Goal: Information Seeking & Learning: Learn about a topic

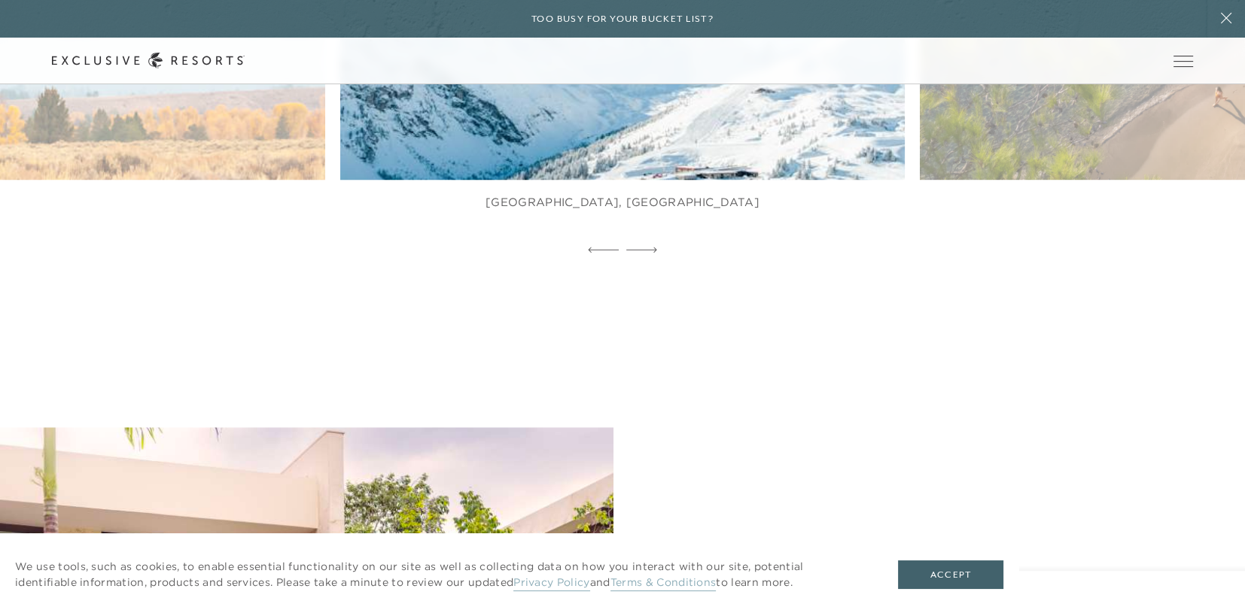
scroll to position [1129, 0]
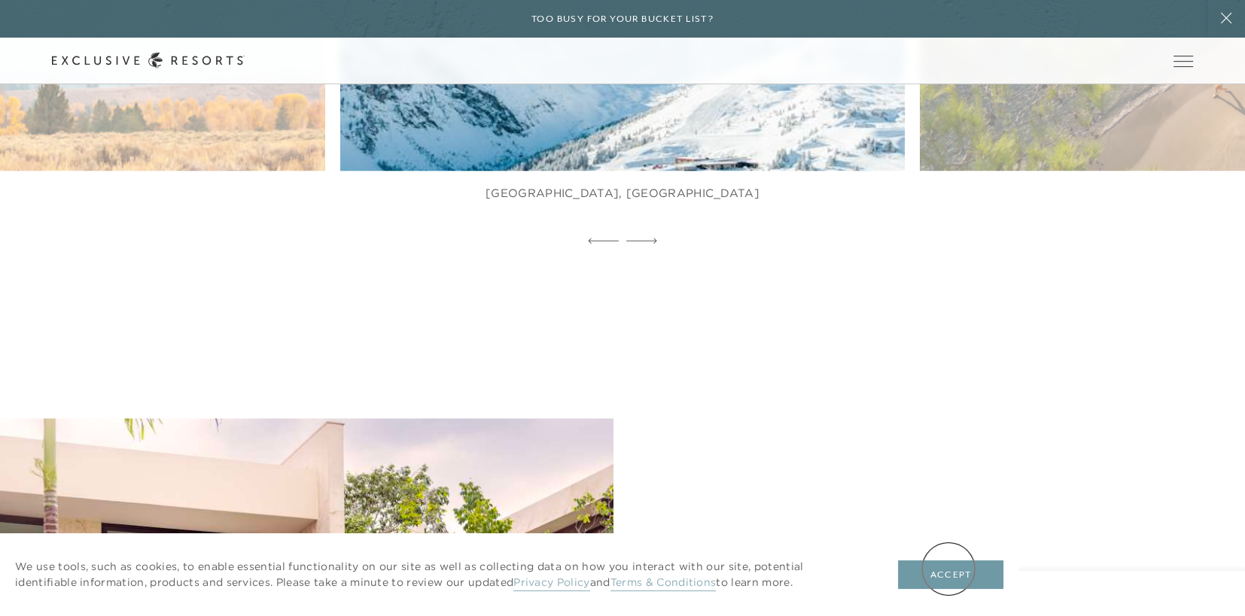
click at [951, 568] on button "Accept" at bounding box center [950, 575] width 105 height 29
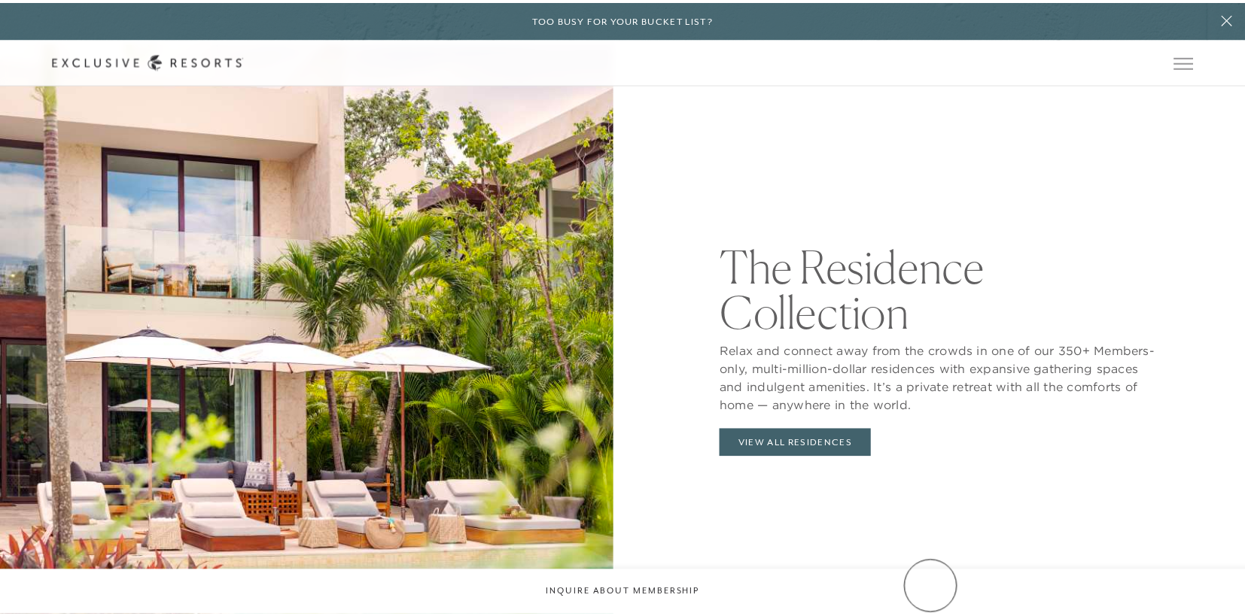
scroll to position [0, 0]
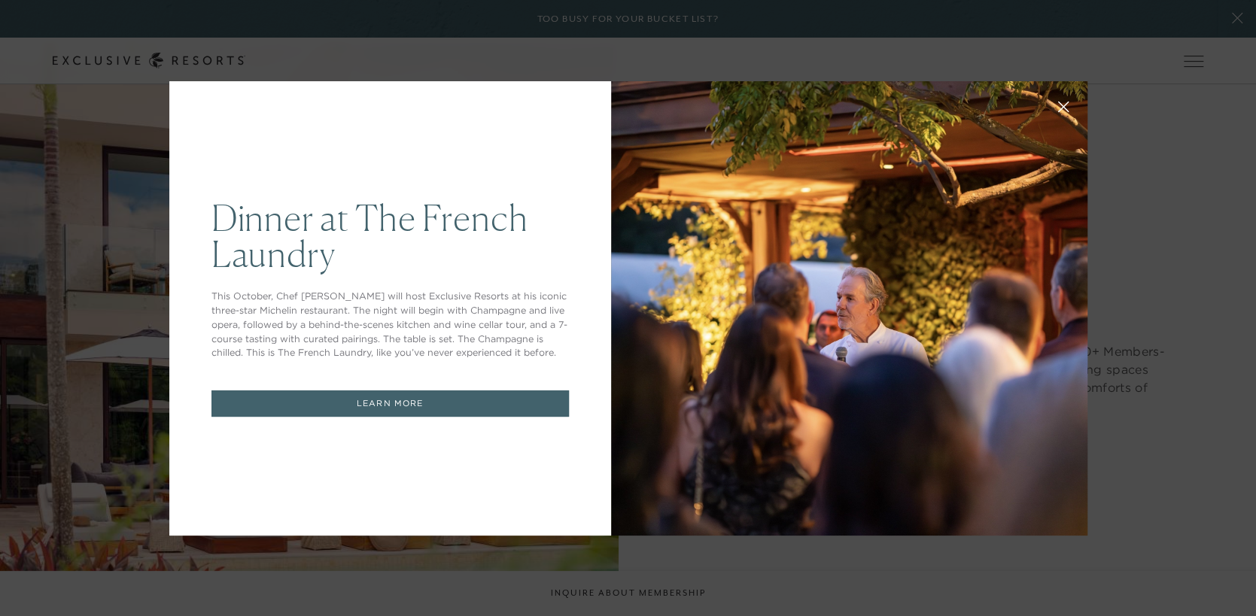
click at [1203, 521] on div "Dinner at The French Laundry This October, Chef Thomas Keller will host Exclusi…" at bounding box center [628, 308] width 1256 height 616
click at [360, 391] on link "LEARN MORE" at bounding box center [390, 404] width 358 height 26
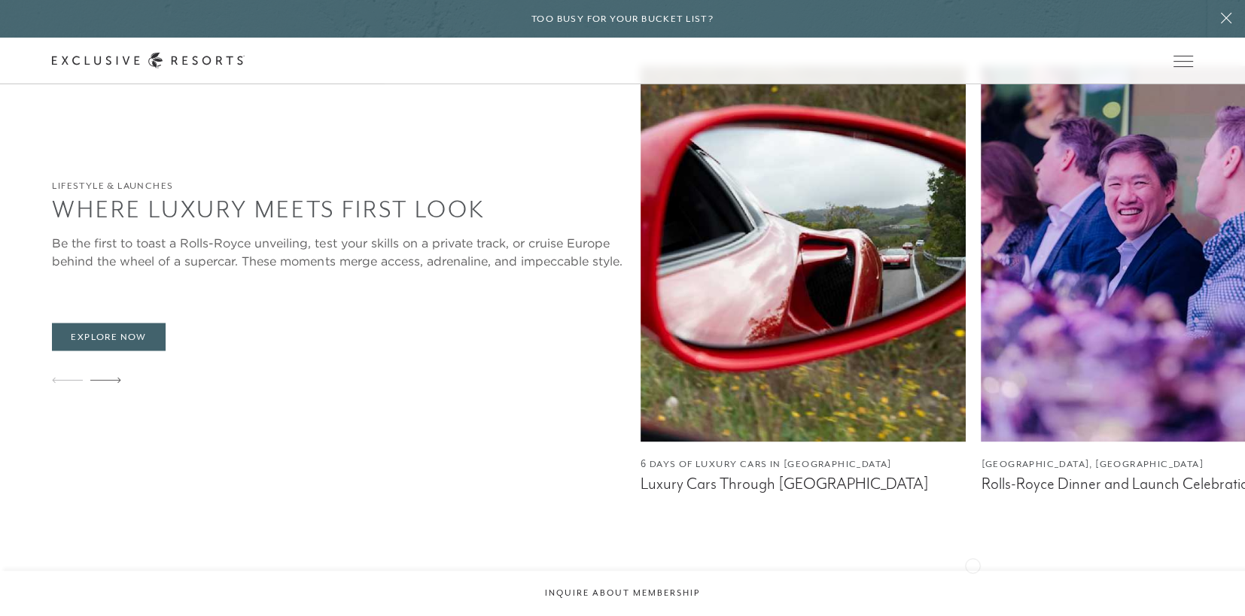
scroll to position [2926, 0]
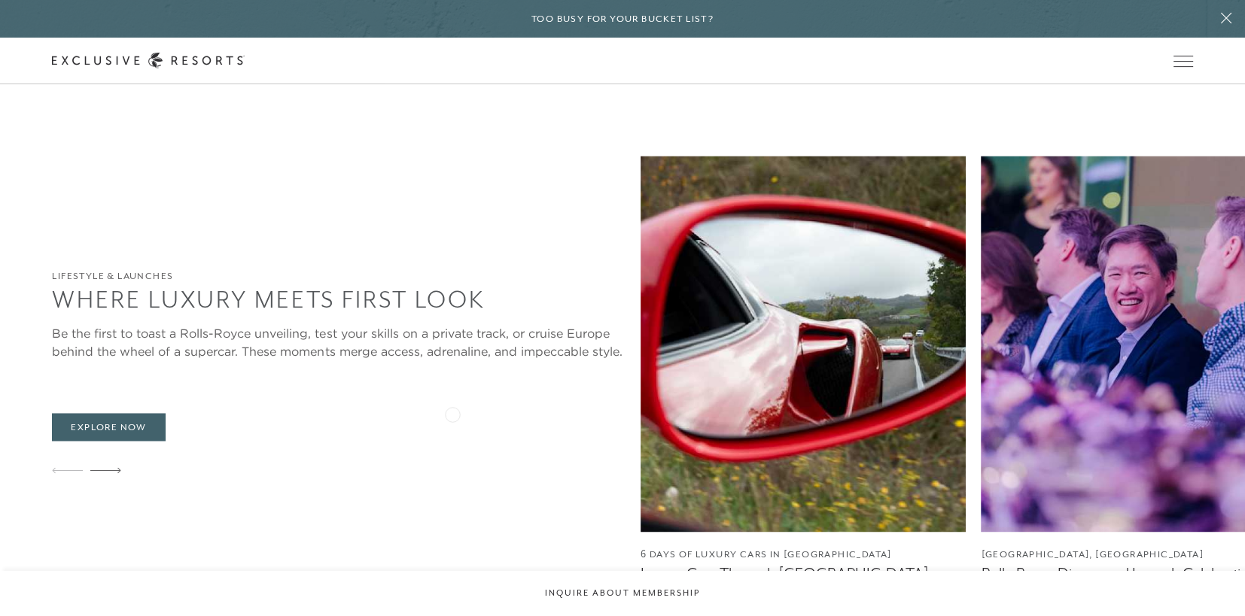
click at [641, 413] on img at bounding box center [804, 344] width 326 height 376
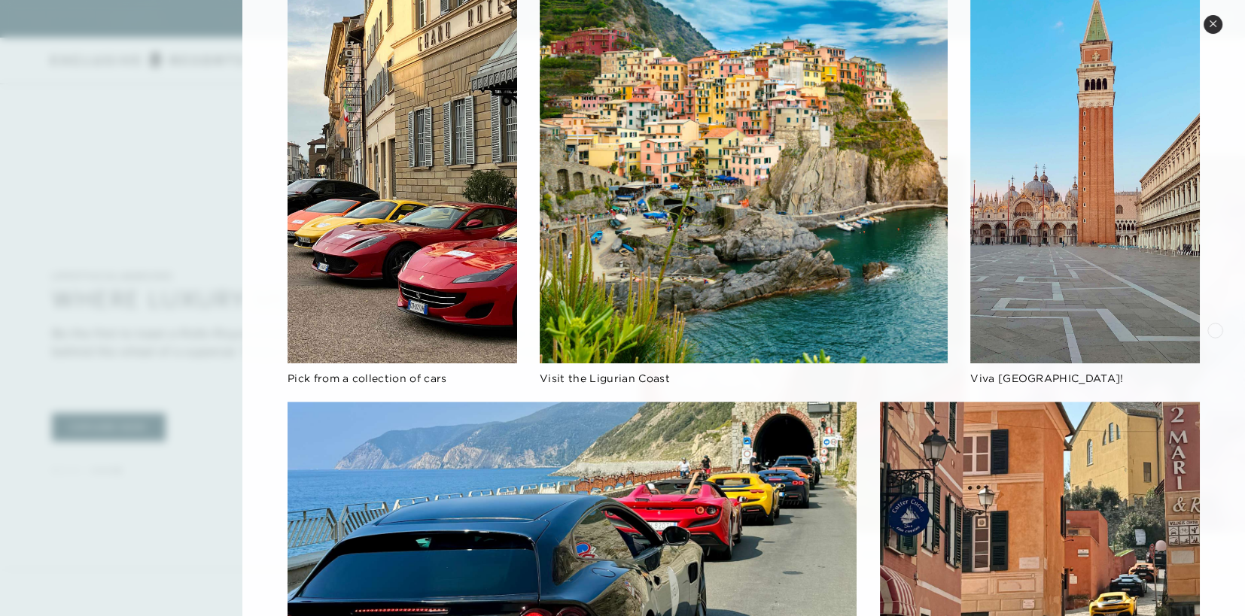
scroll to position [903, 0]
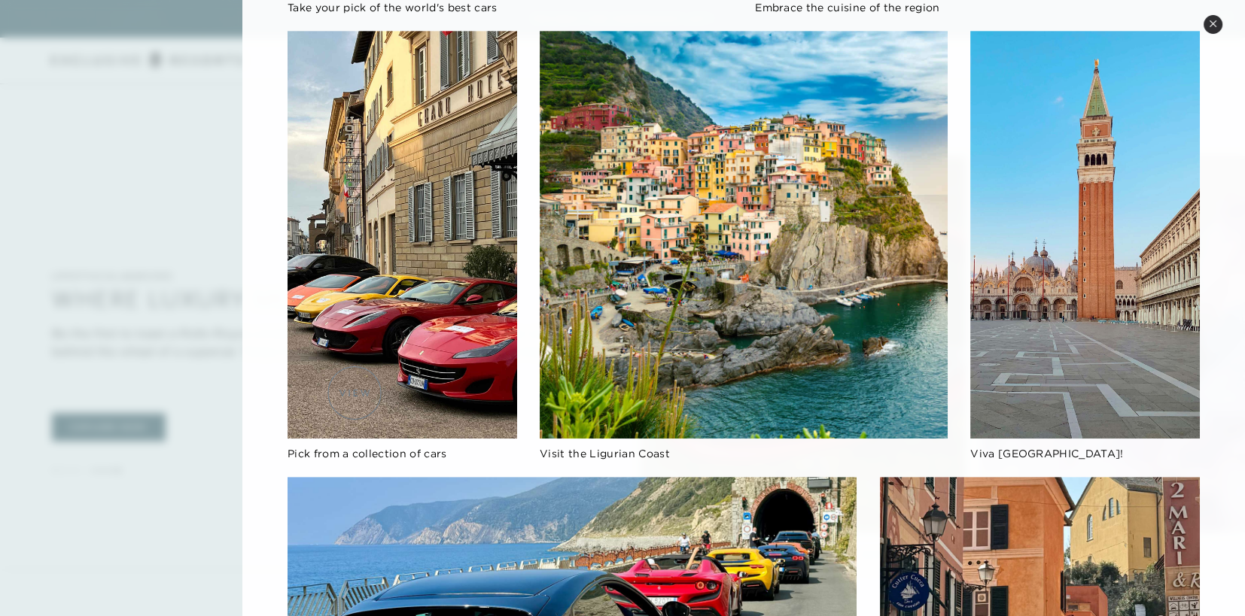
click at [354, 393] on img at bounding box center [403, 235] width 230 height 408
click at [337, 339] on img at bounding box center [403, 235] width 230 height 408
click at [358, 346] on img at bounding box center [403, 235] width 230 height 408
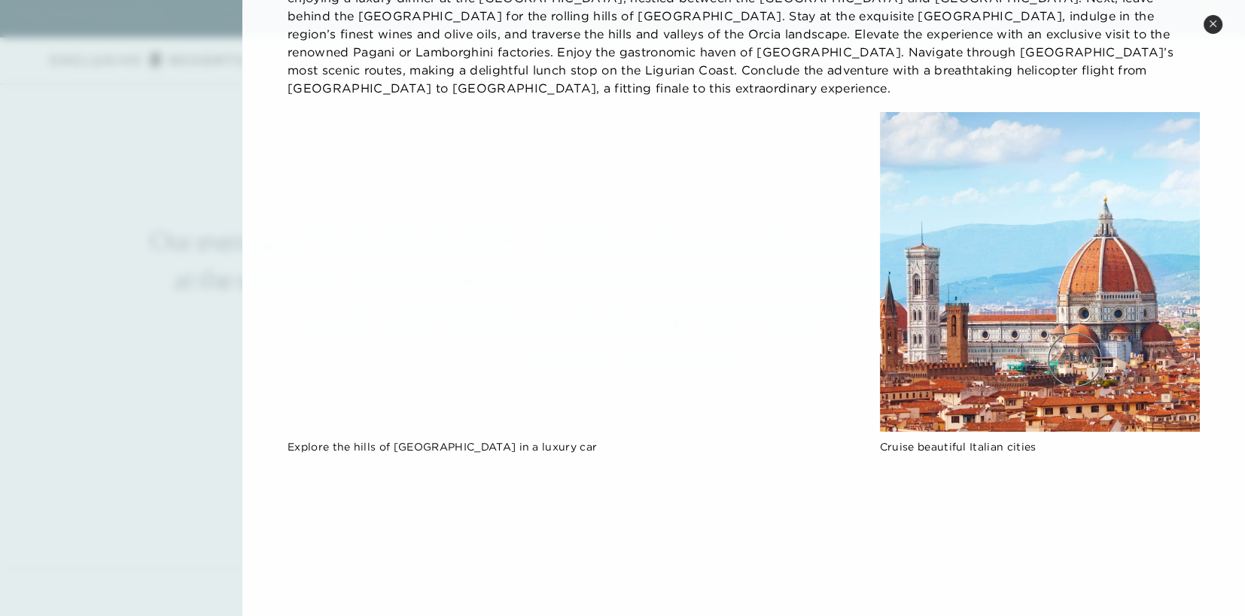
scroll to position [150, 0]
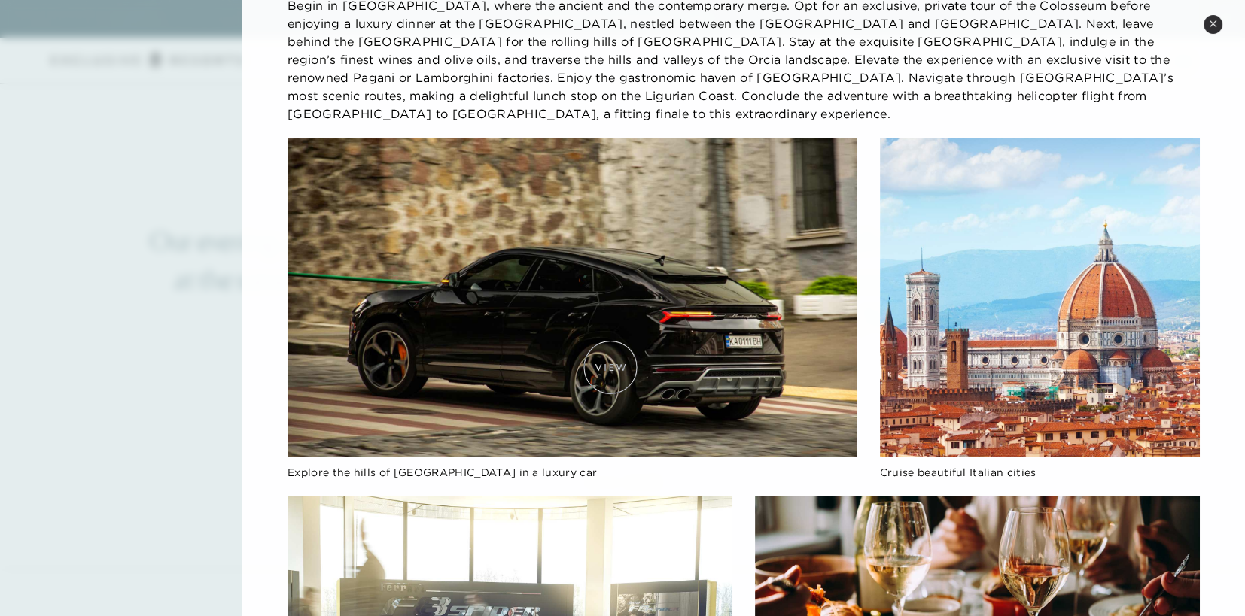
click at [610, 367] on img at bounding box center [572, 298] width 569 height 320
click at [403, 270] on img at bounding box center [572, 298] width 569 height 320
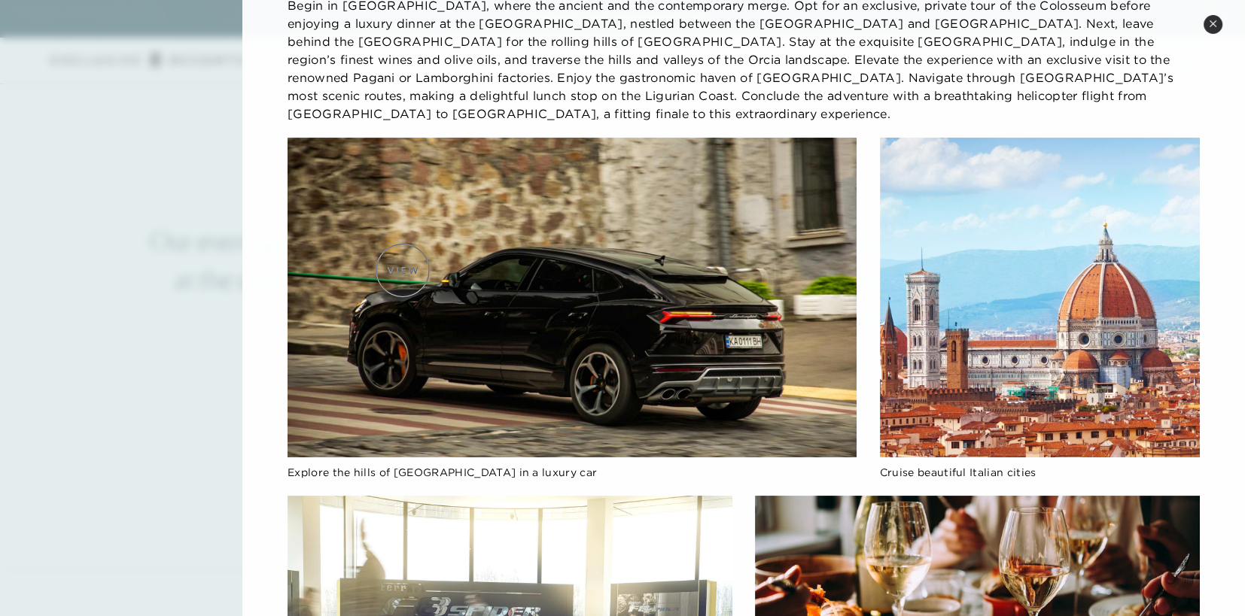
click at [403, 270] on img at bounding box center [572, 298] width 569 height 320
click at [403, 275] on img at bounding box center [572, 298] width 569 height 320
click at [1072, 262] on img at bounding box center [1040, 298] width 320 height 320
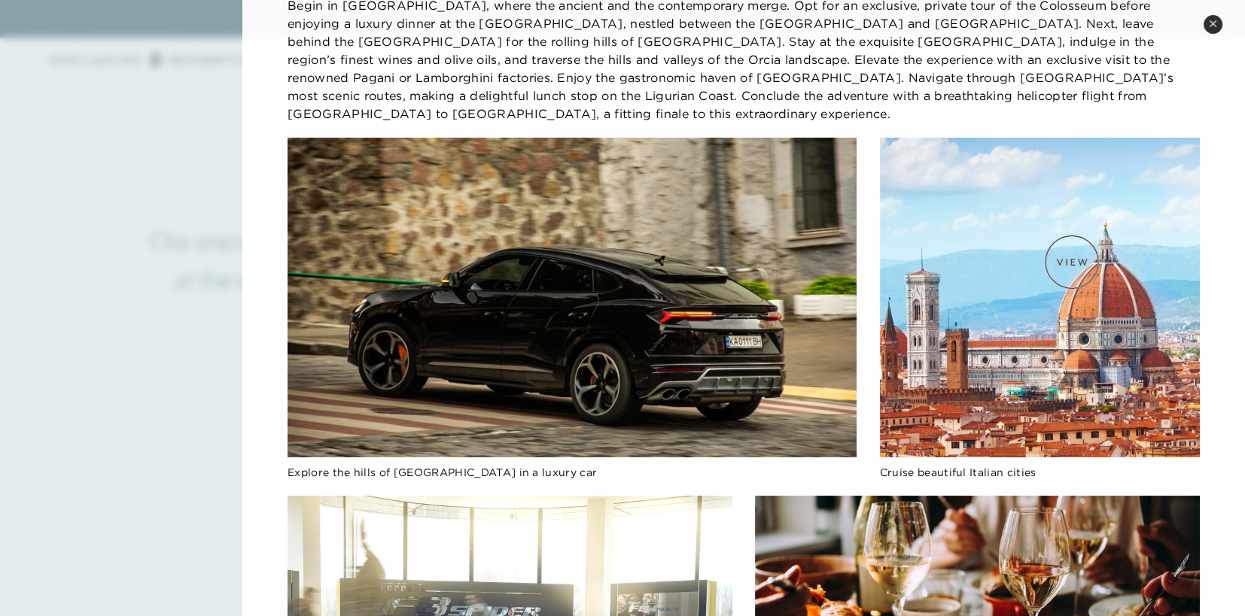
click at [1072, 262] on img at bounding box center [1040, 298] width 320 height 320
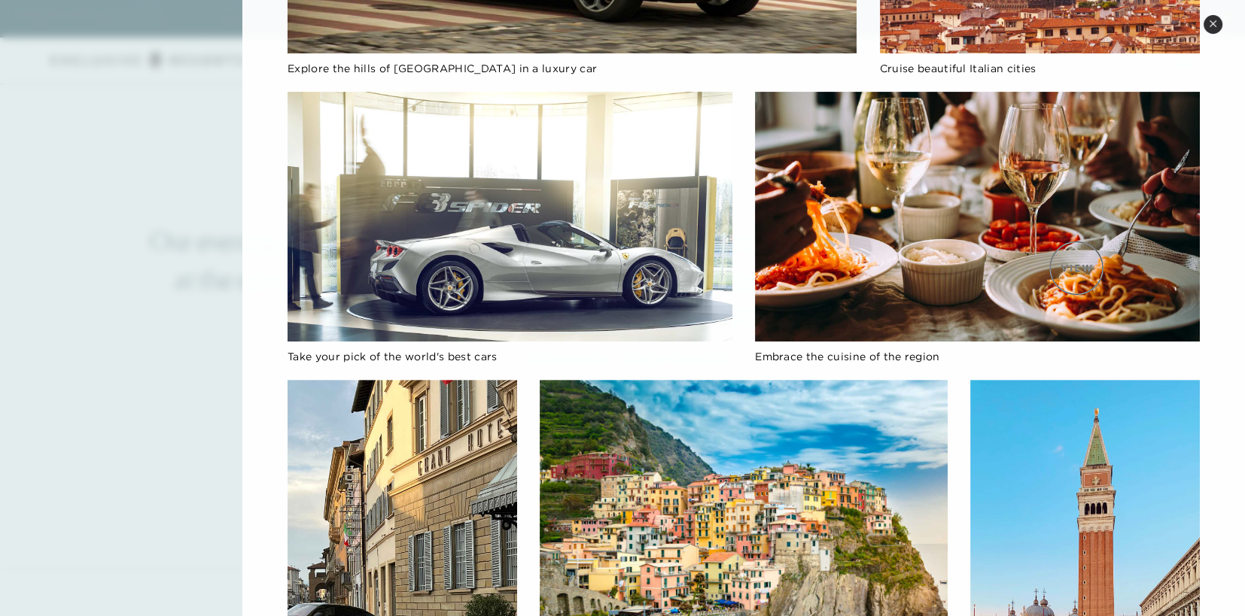
scroll to position [526, 0]
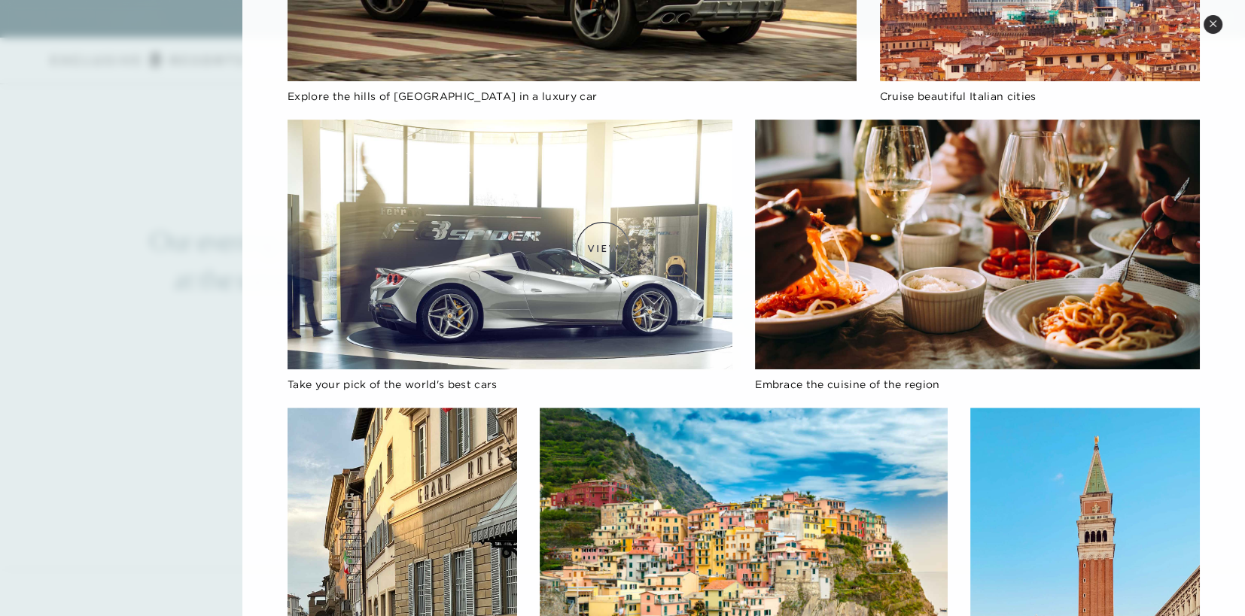
click at [603, 248] on img at bounding box center [510, 245] width 445 height 250
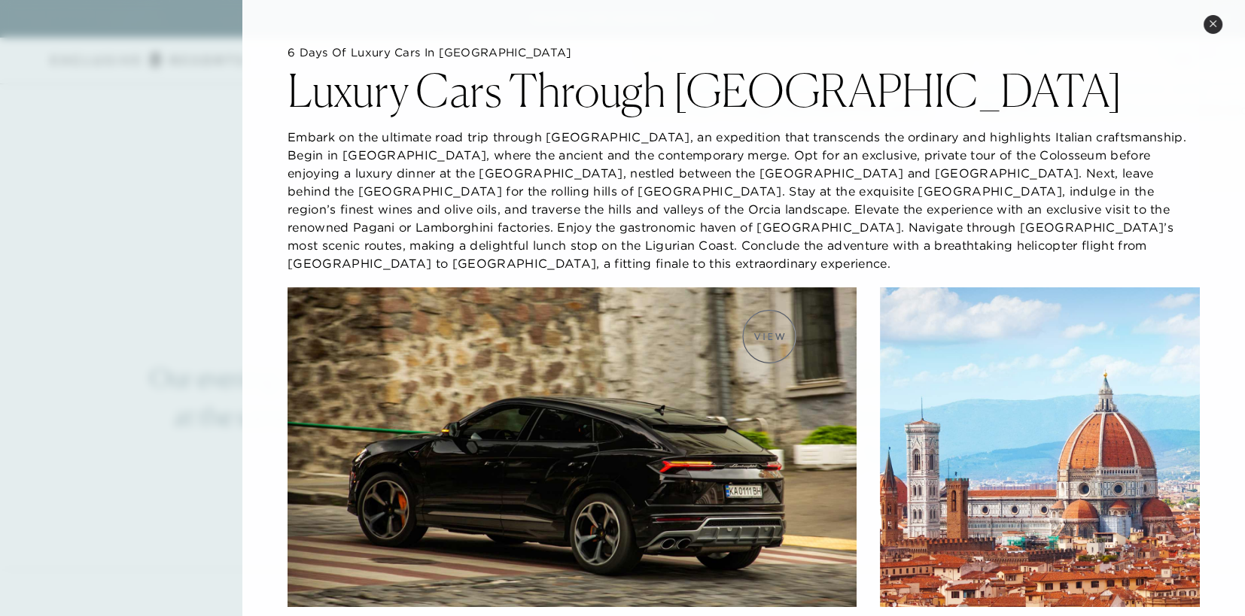
scroll to position [3302, 0]
click at [1213, 28] on button "Close quickview" at bounding box center [1212, 24] width 19 height 19
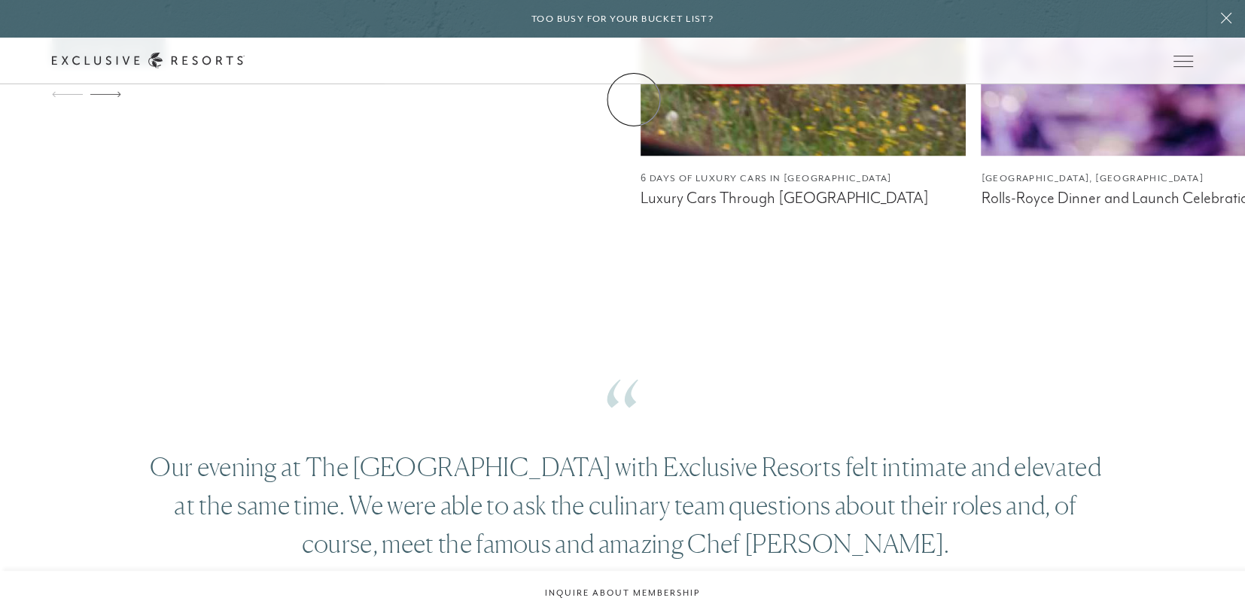
click at [0, 0] on link "Membership" at bounding box center [0, 0] width 0 height 0
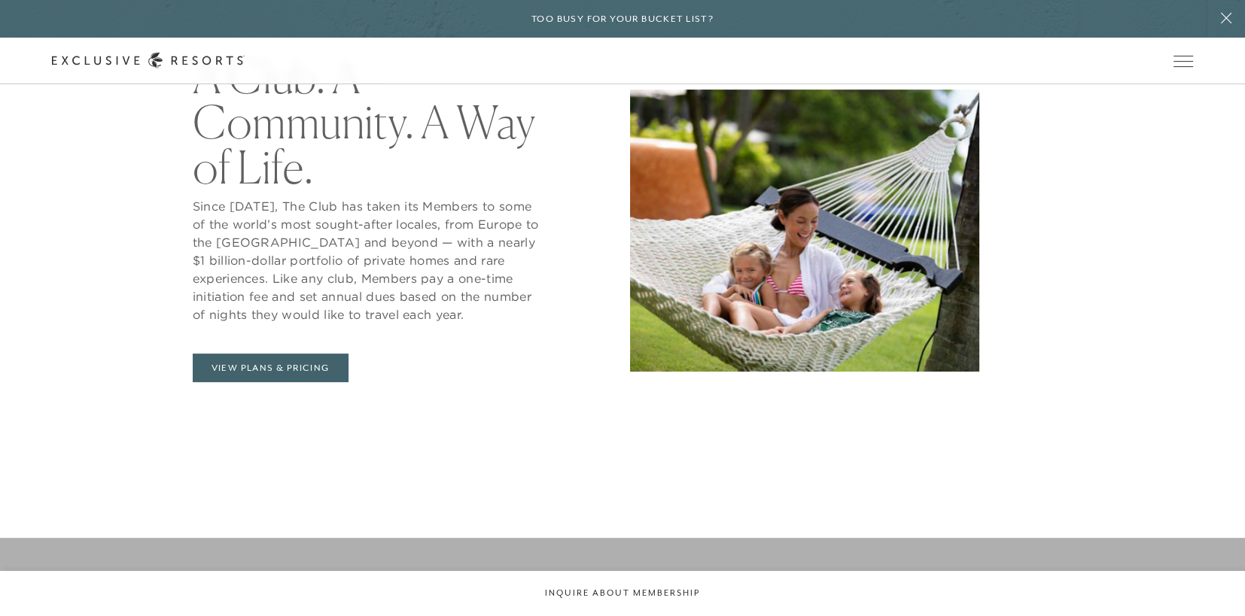
scroll to position [753, 0]
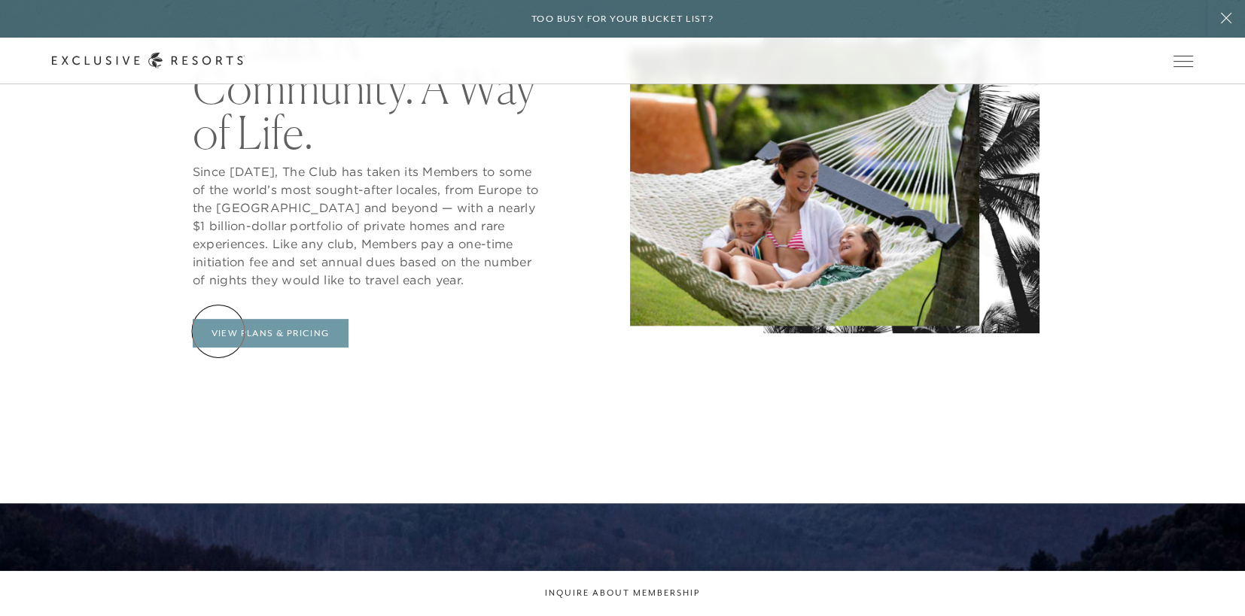
click at [218, 331] on link "View Plans & Pricing" at bounding box center [271, 333] width 156 height 29
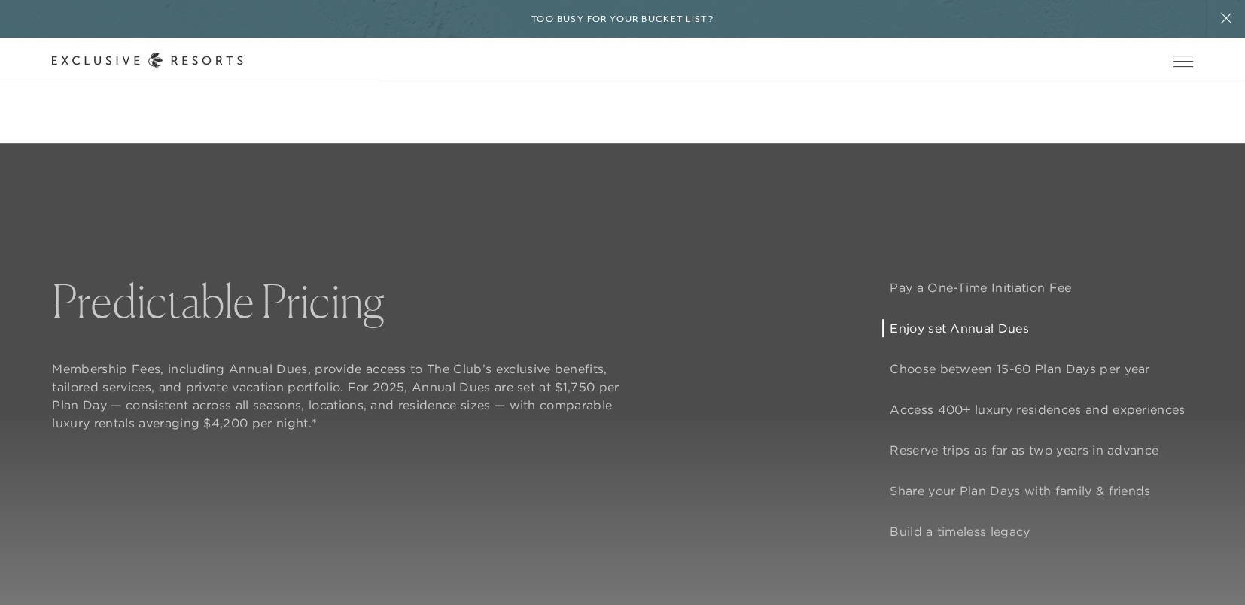
scroll to position [1129, 0]
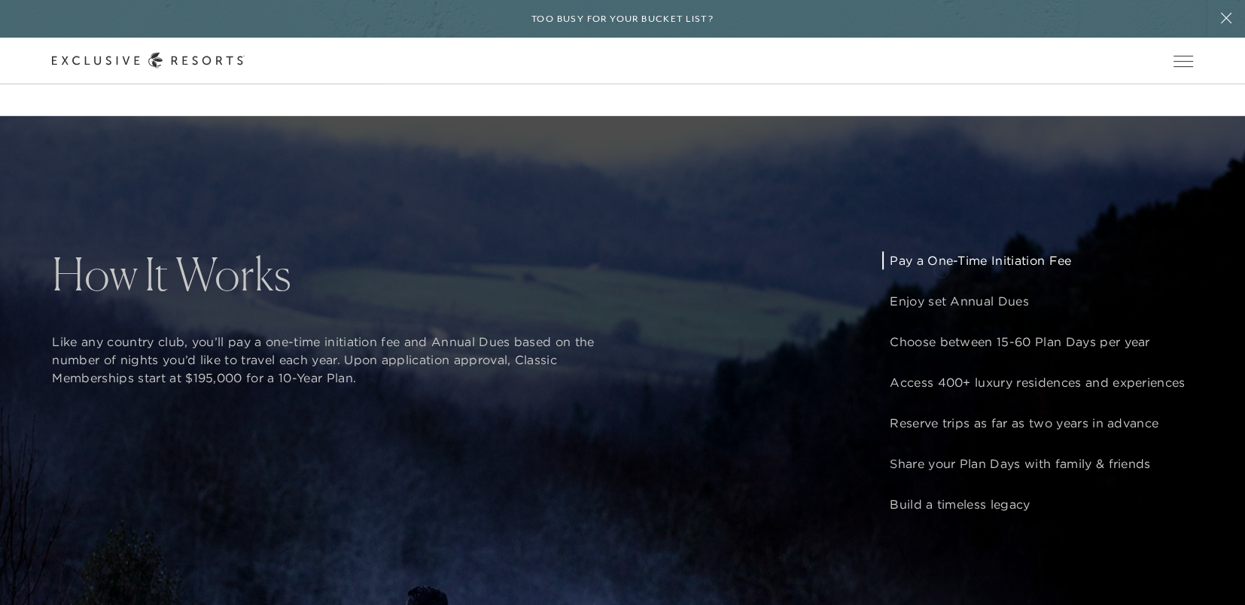
click at [941, 269] on p "Pay a One-Time Initiation Fee" at bounding box center [1037, 260] width 295 height 18
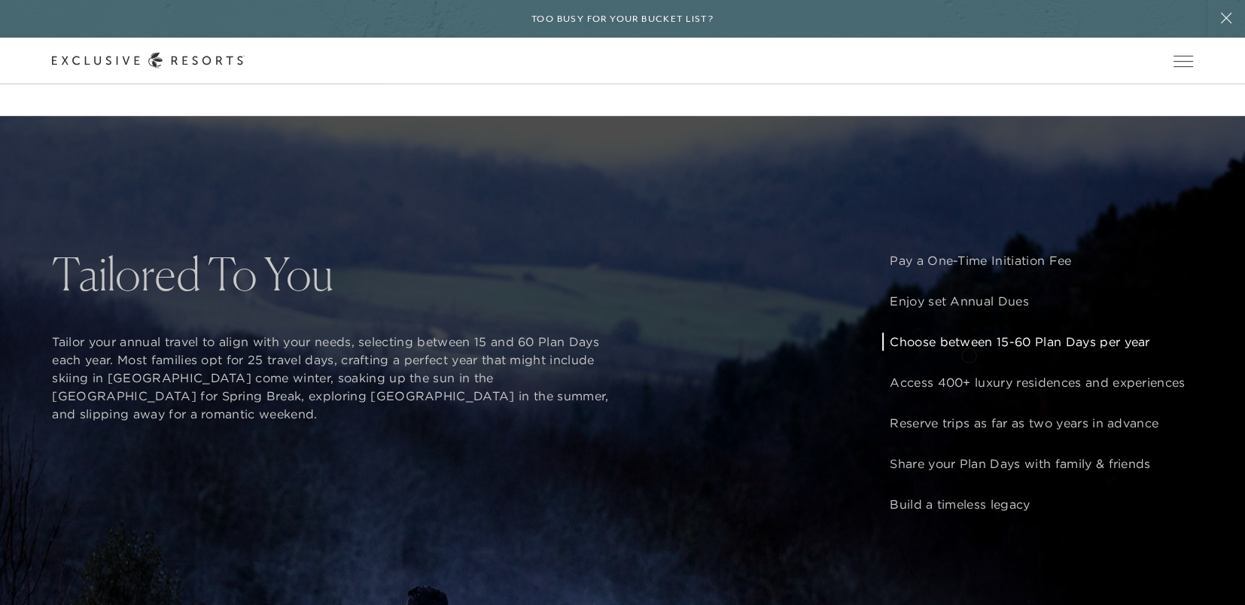
click at [969, 351] on p "Choose between 15-60 Plan Days per year" at bounding box center [1037, 342] width 295 height 18
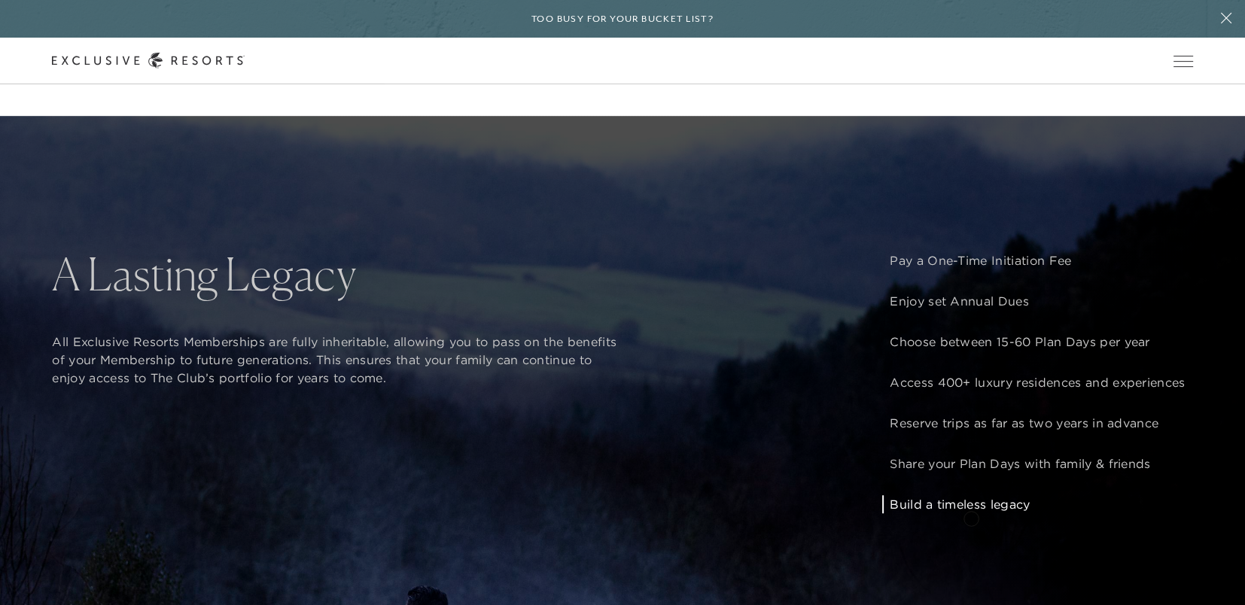
click at [971, 513] on p "Build a timeless legacy" at bounding box center [1037, 504] width 295 height 18
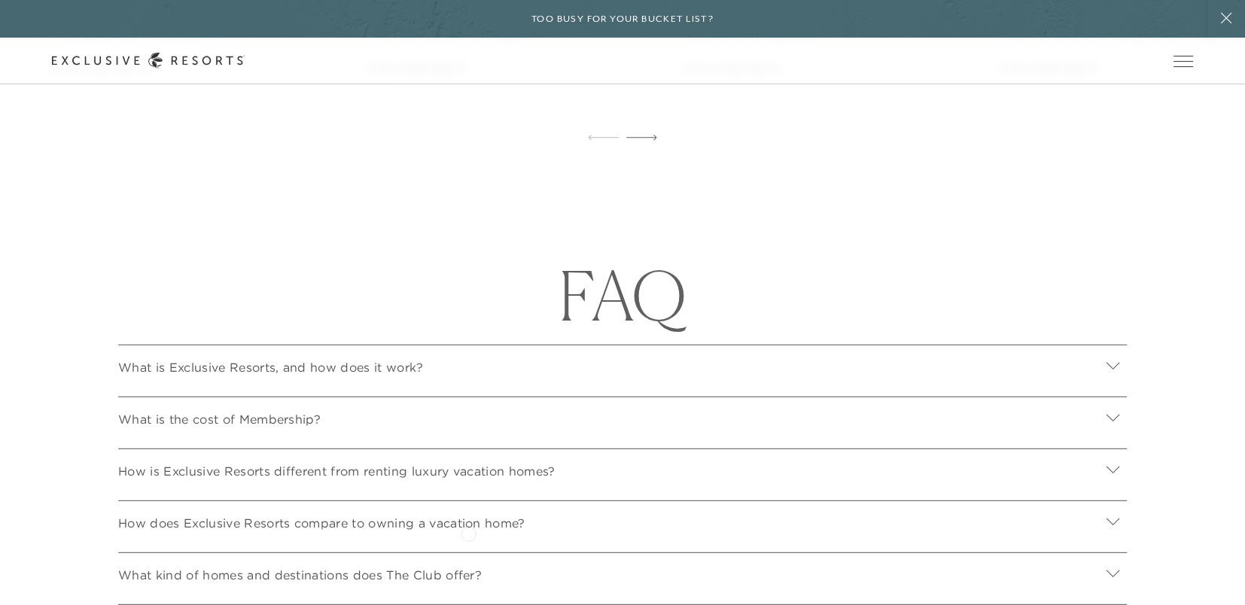
scroll to position [4967, 0]
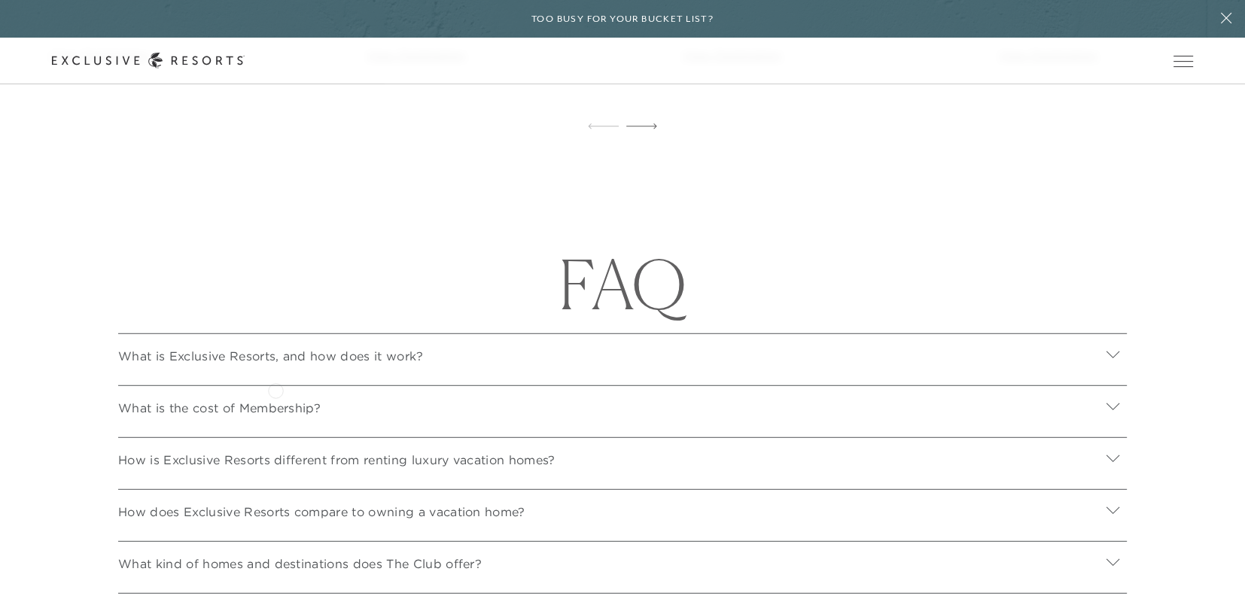
click at [275, 365] on p "What is Exclusive Resorts, and how does it work?" at bounding box center [270, 356] width 305 height 18
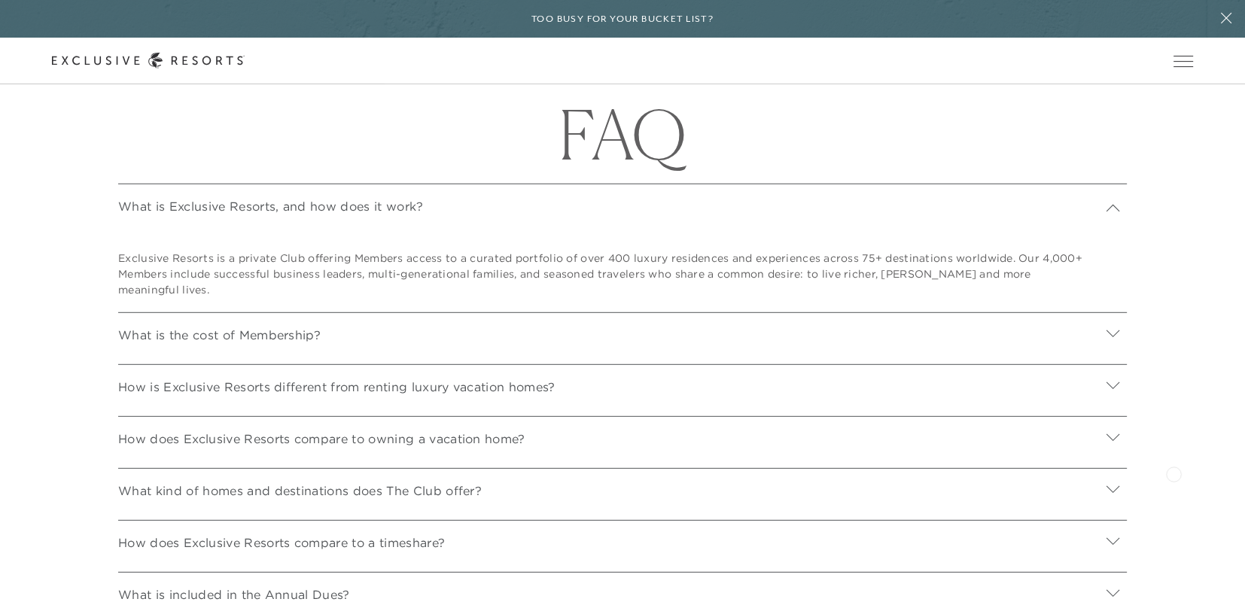
scroll to position [5118, 0]
click at [1112, 336] on icon at bounding box center [1112, 333] width 13 height 7
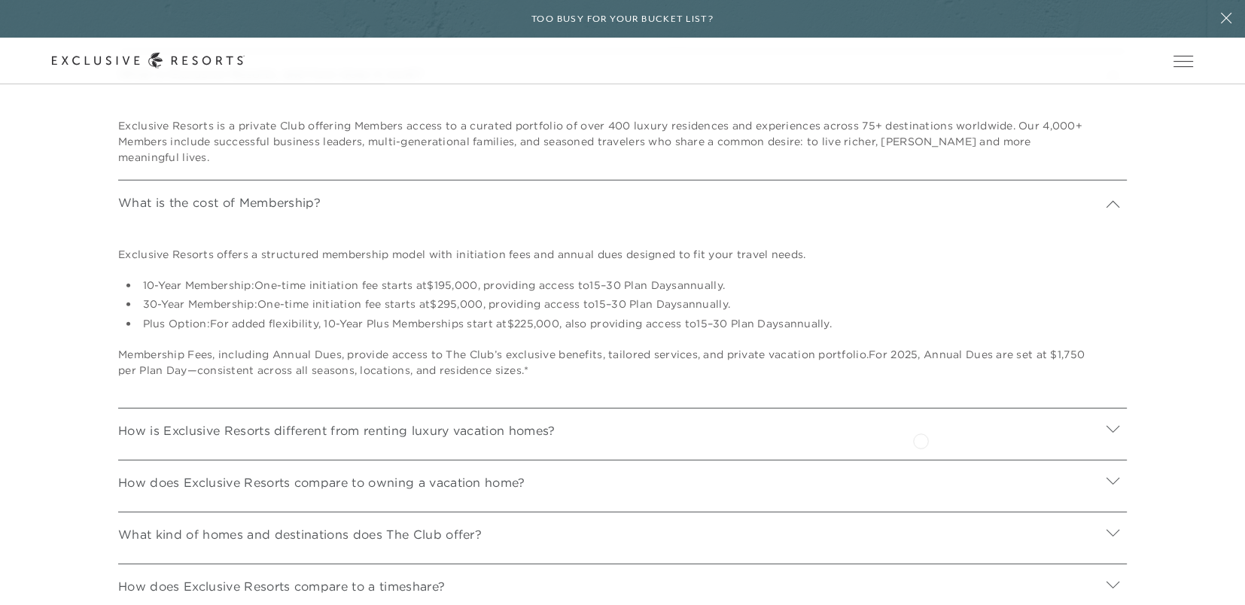
scroll to position [5269, 0]
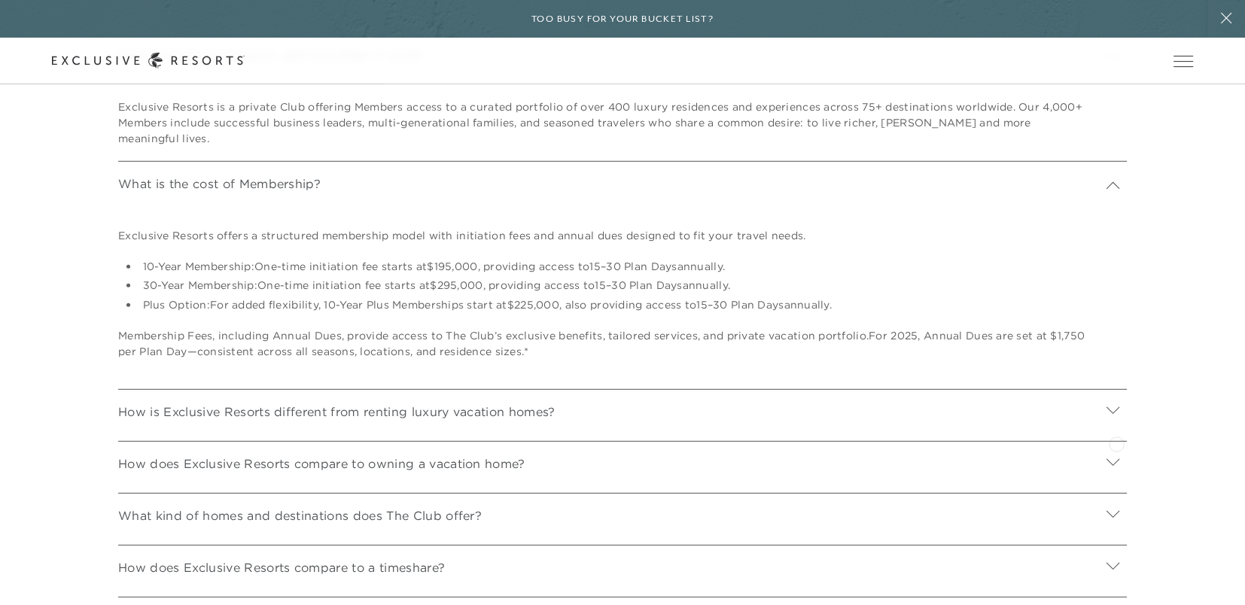
click at [1116, 418] on icon at bounding box center [1113, 410] width 14 height 14
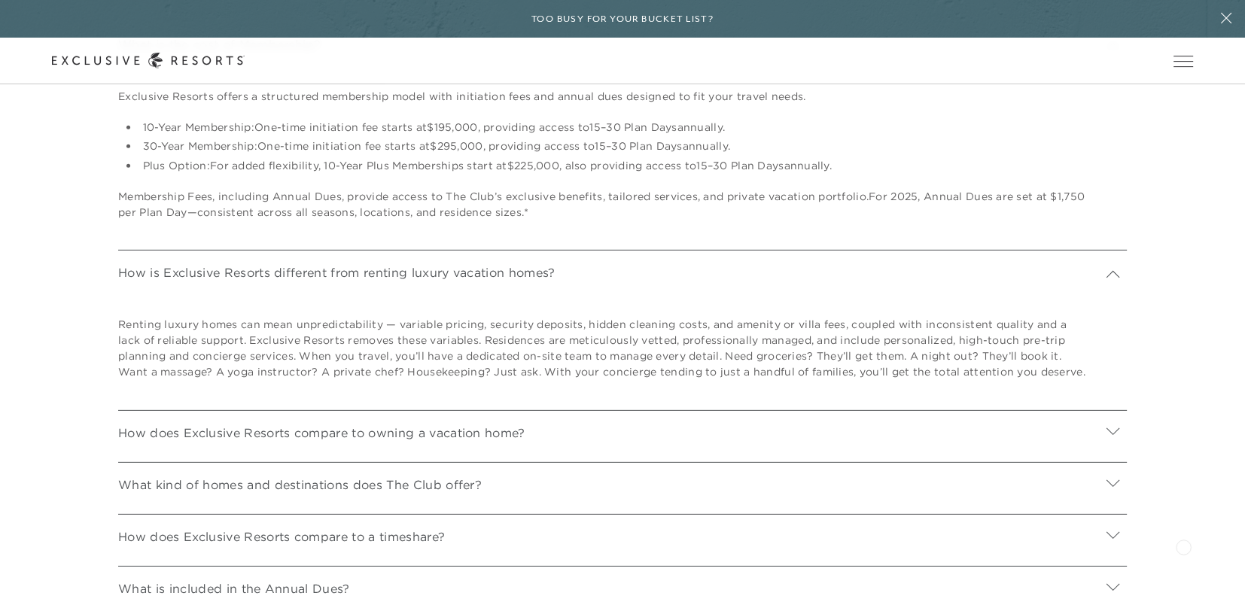
scroll to position [5418, 0]
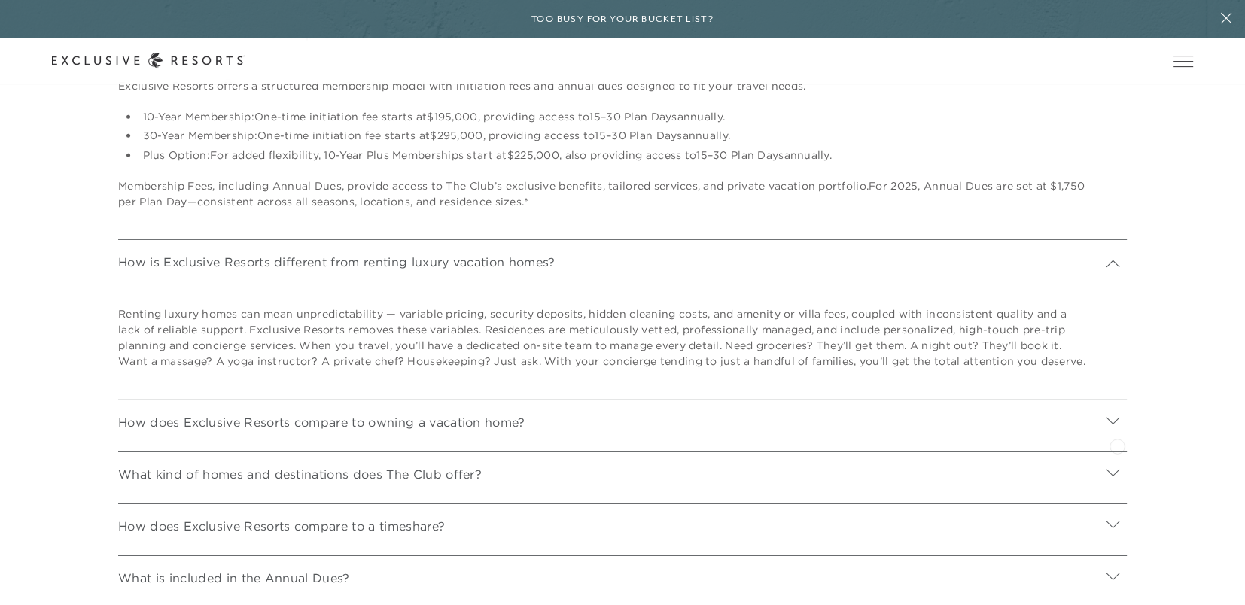
click at [1118, 428] on icon at bounding box center [1113, 421] width 14 height 14
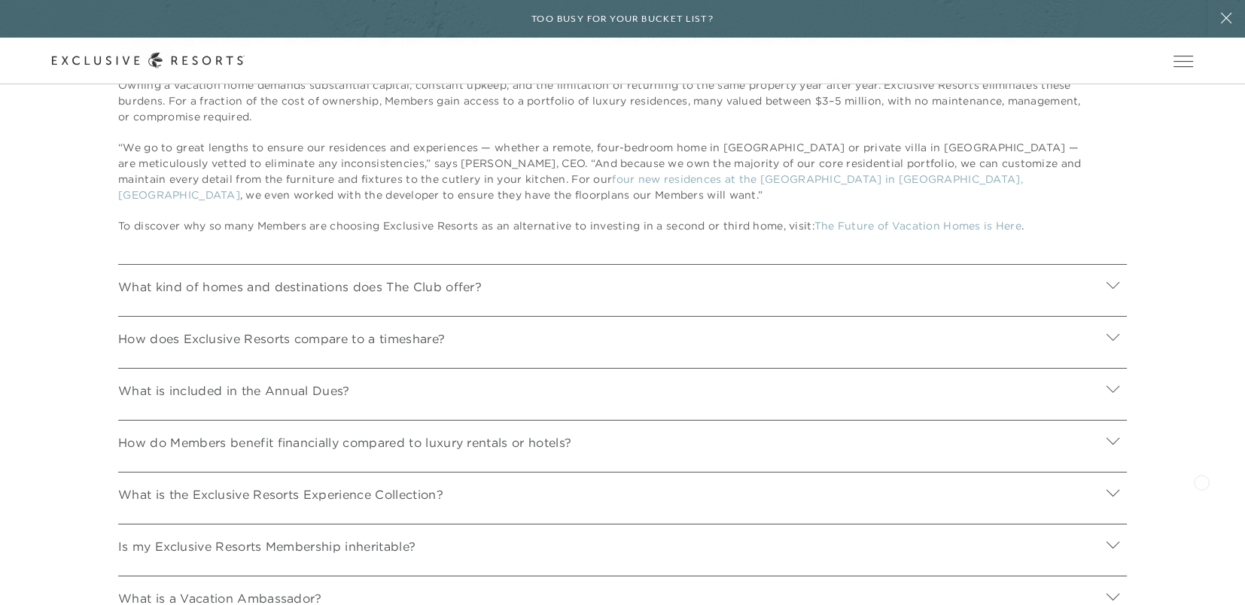
scroll to position [5871, 0]
click at [1112, 392] on icon at bounding box center [1112, 388] width 13 height 7
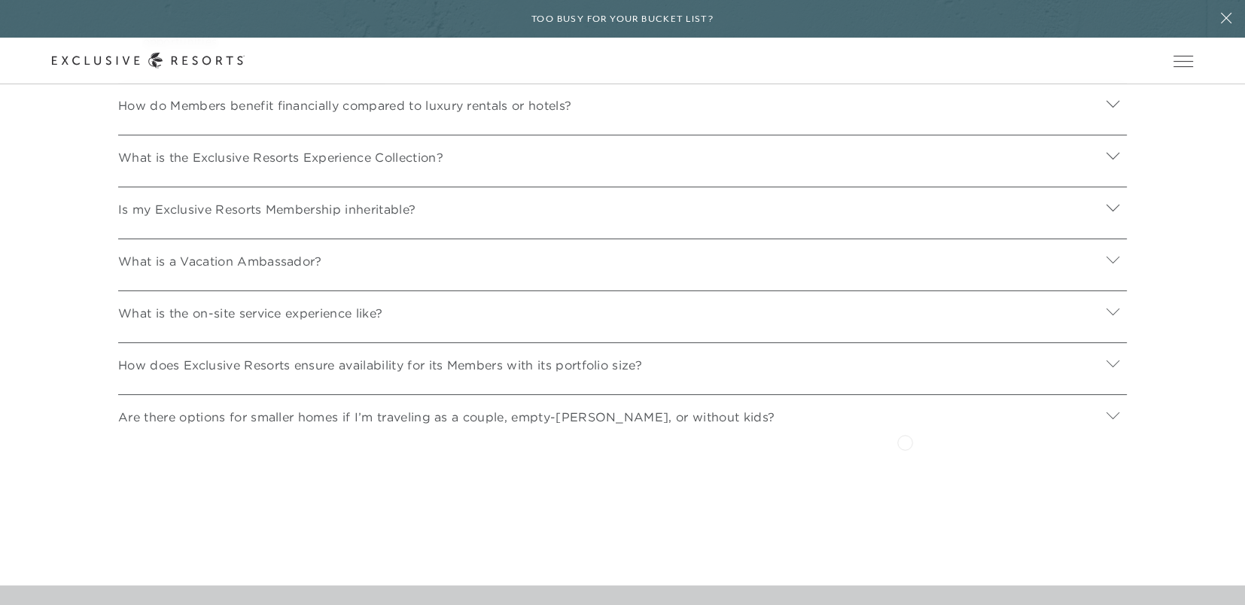
scroll to position [6472, 0]
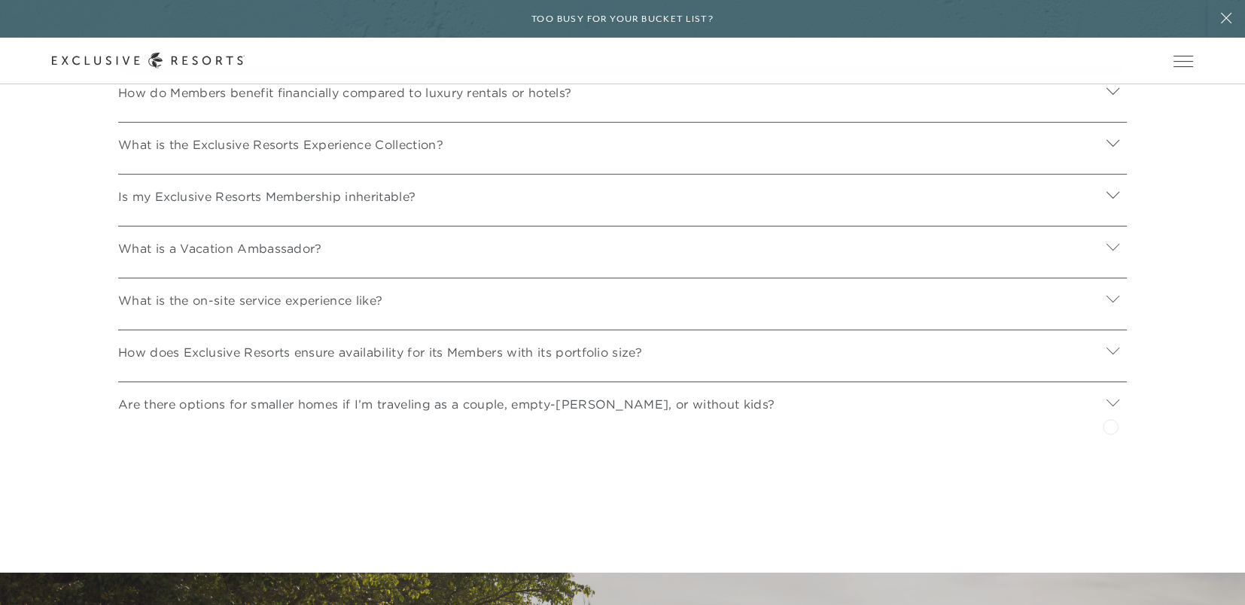
click at [1110, 410] on icon at bounding box center [1113, 403] width 14 height 14
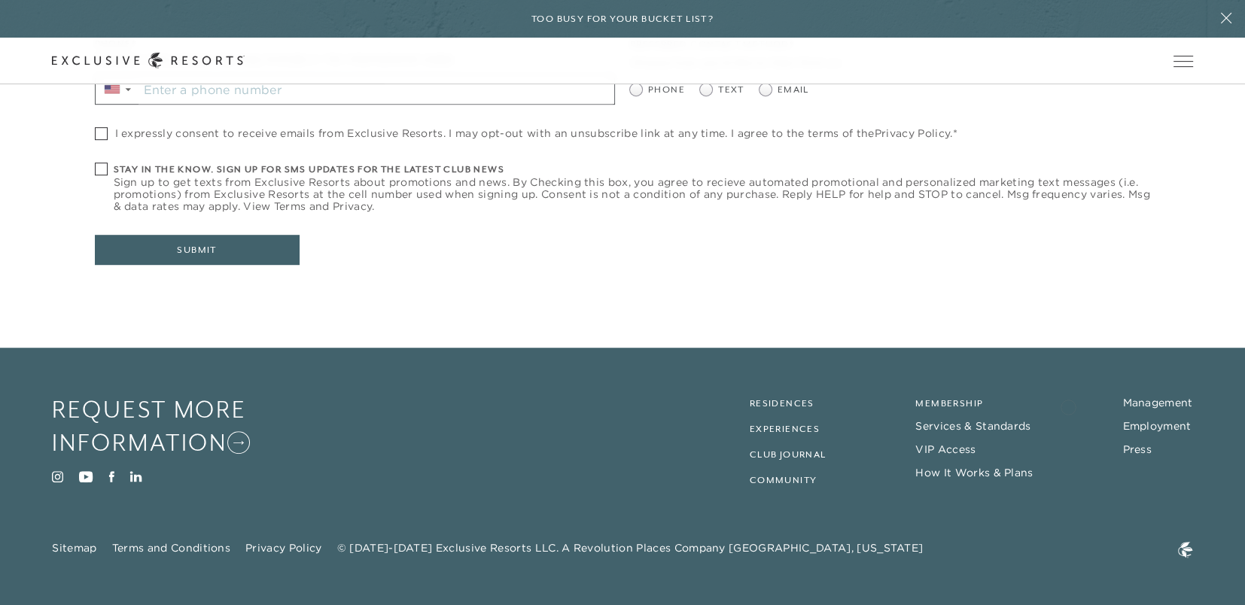
scroll to position [7978, 0]
click at [765, 409] on link "Residences" at bounding box center [782, 403] width 65 height 11
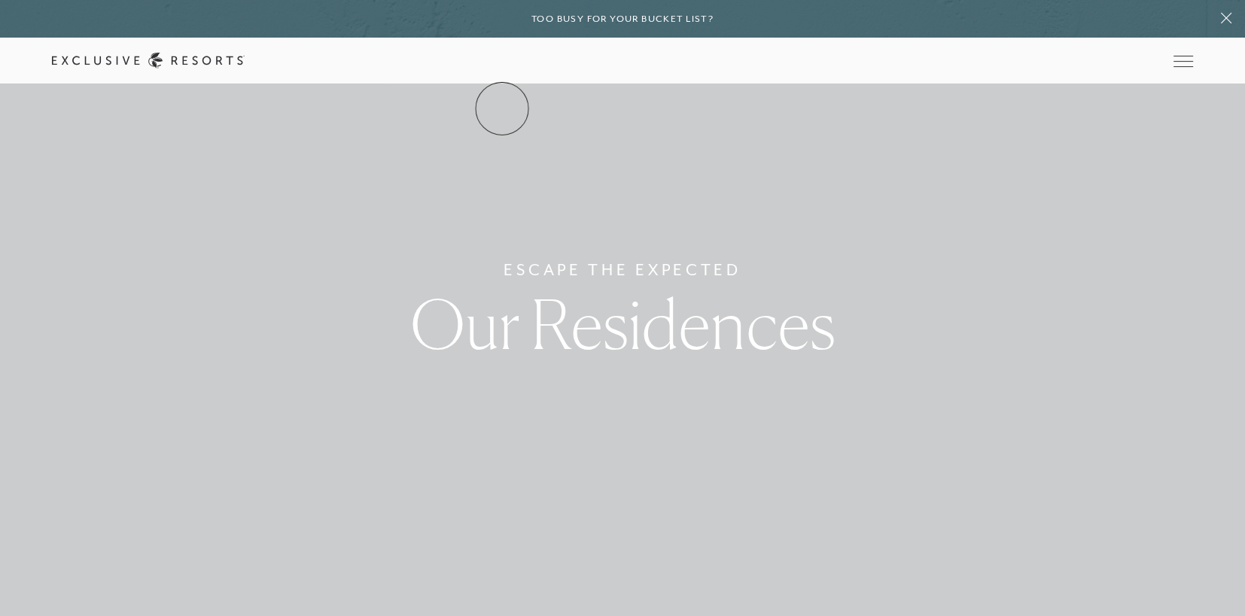
click at [0, 0] on link "The Collection" at bounding box center [0, 0] width 0 height 0
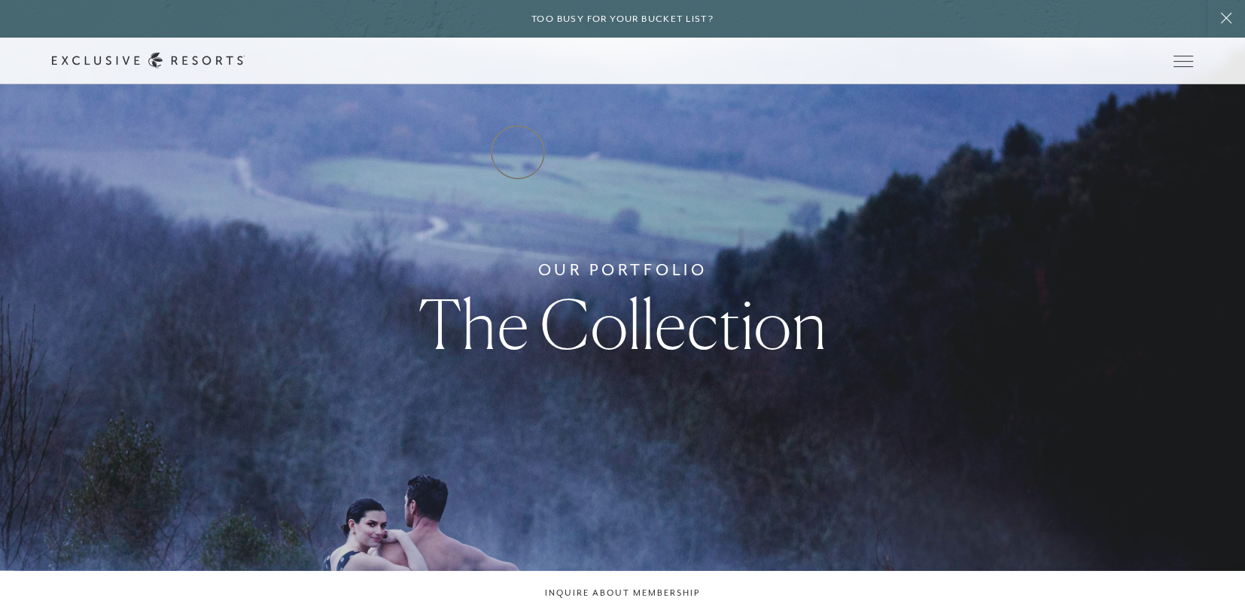
click at [0, 0] on link "Residence Collection" at bounding box center [0, 0] width 0 height 0
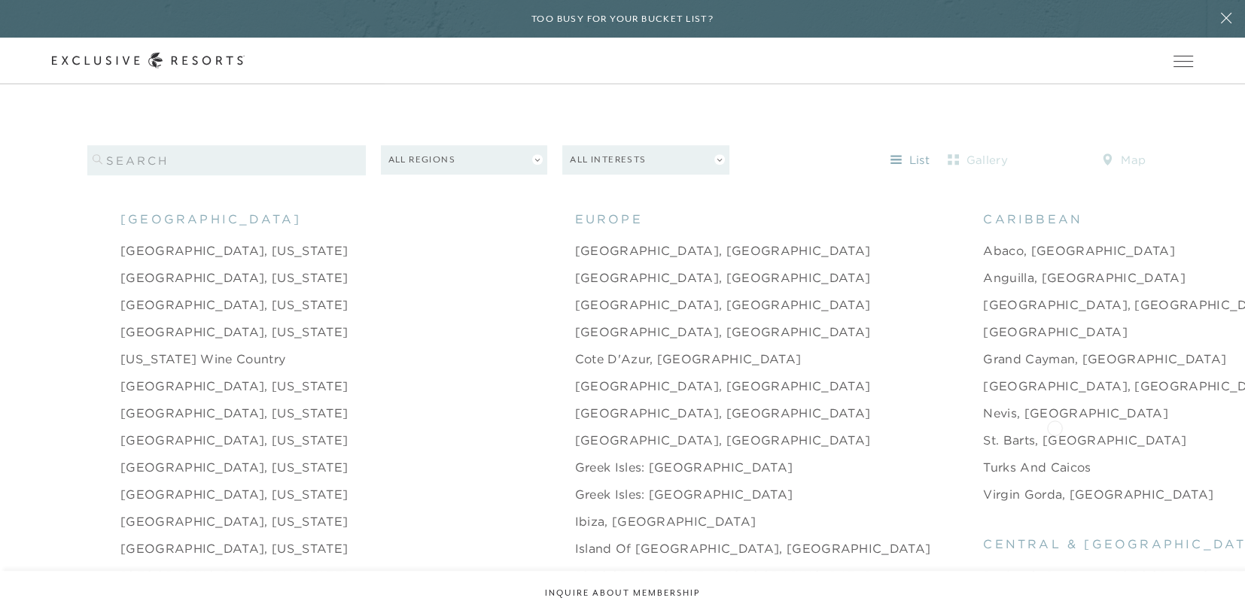
scroll to position [1505, 0]
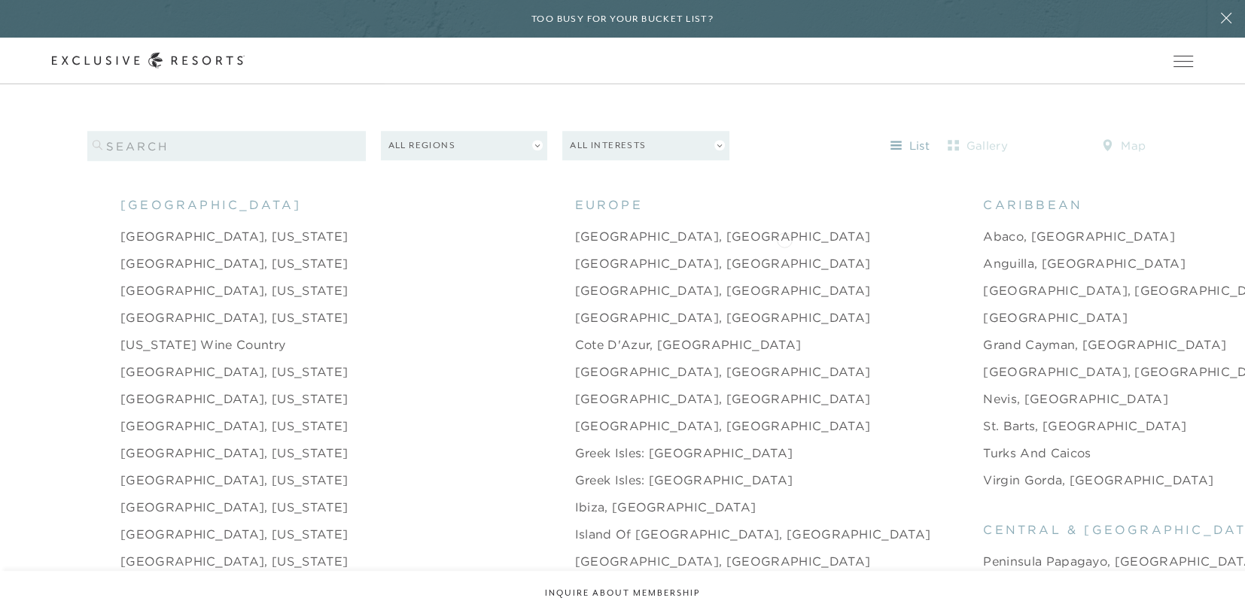
click at [983, 254] on link "Anguilla, [GEOGRAPHIC_DATA]" at bounding box center [1084, 263] width 202 height 18
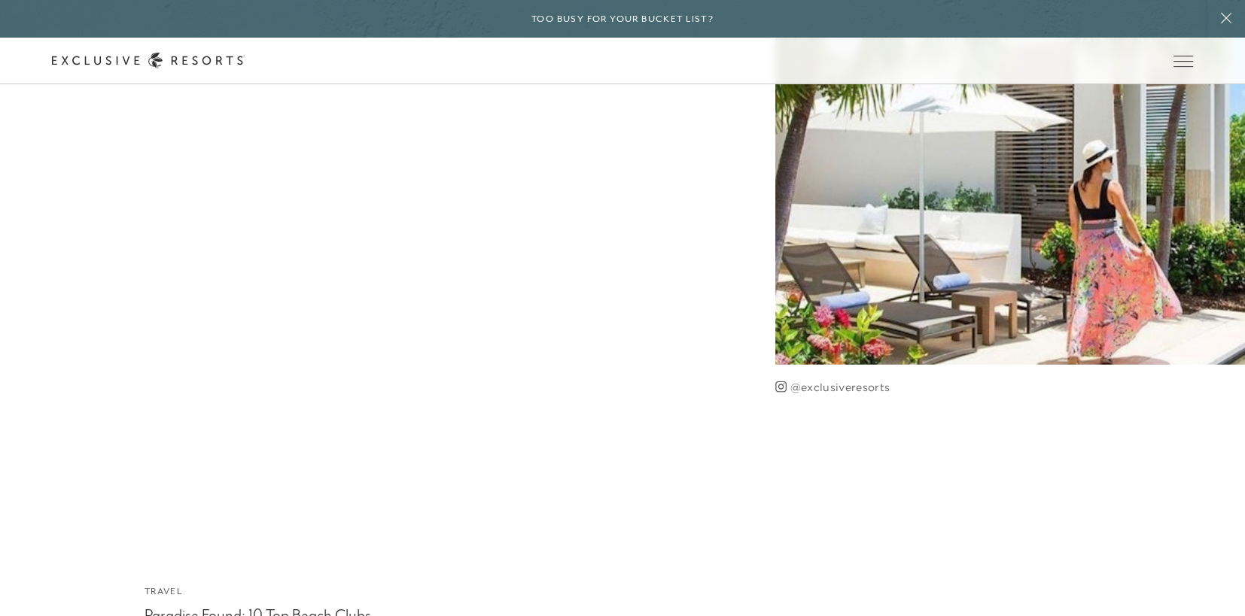
scroll to position [4231, 0]
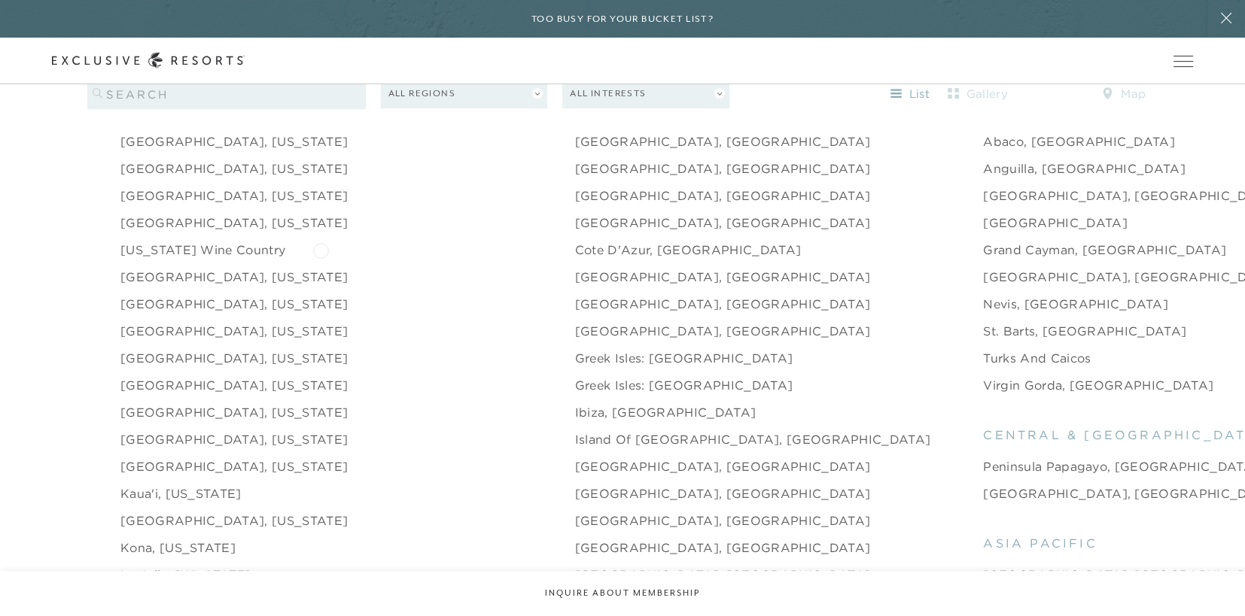
scroll to position [1581, 0]
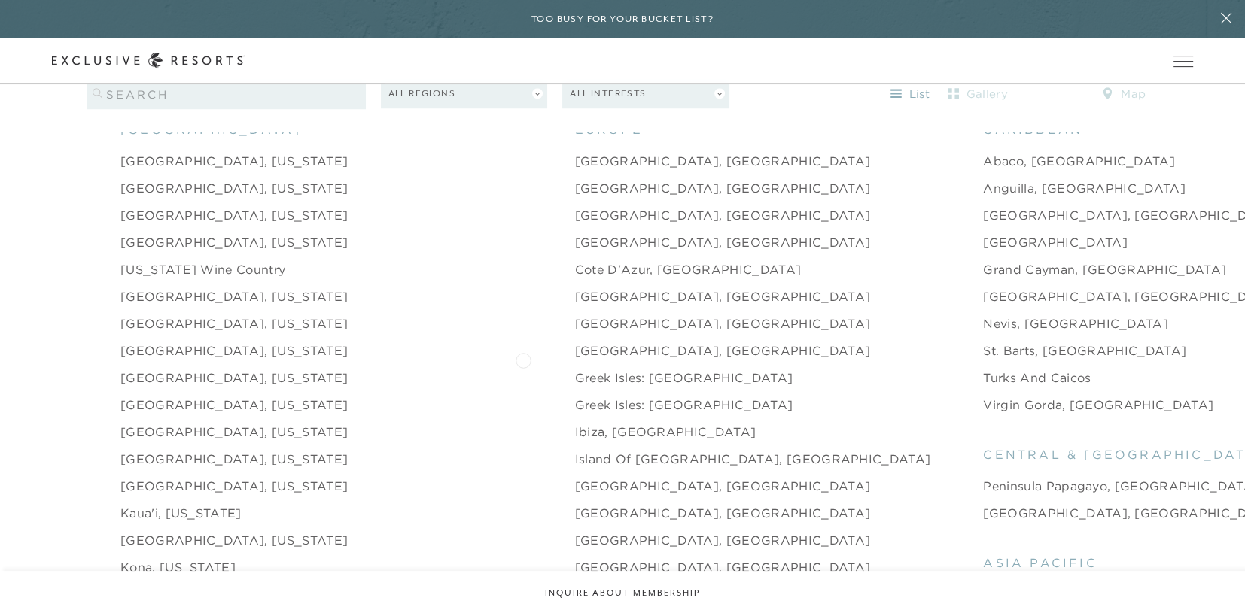
click at [575, 369] on link "Greek Isles: [GEOGRAPHIC_DATA]" at bounding box center [684, 378] width 218 height 18
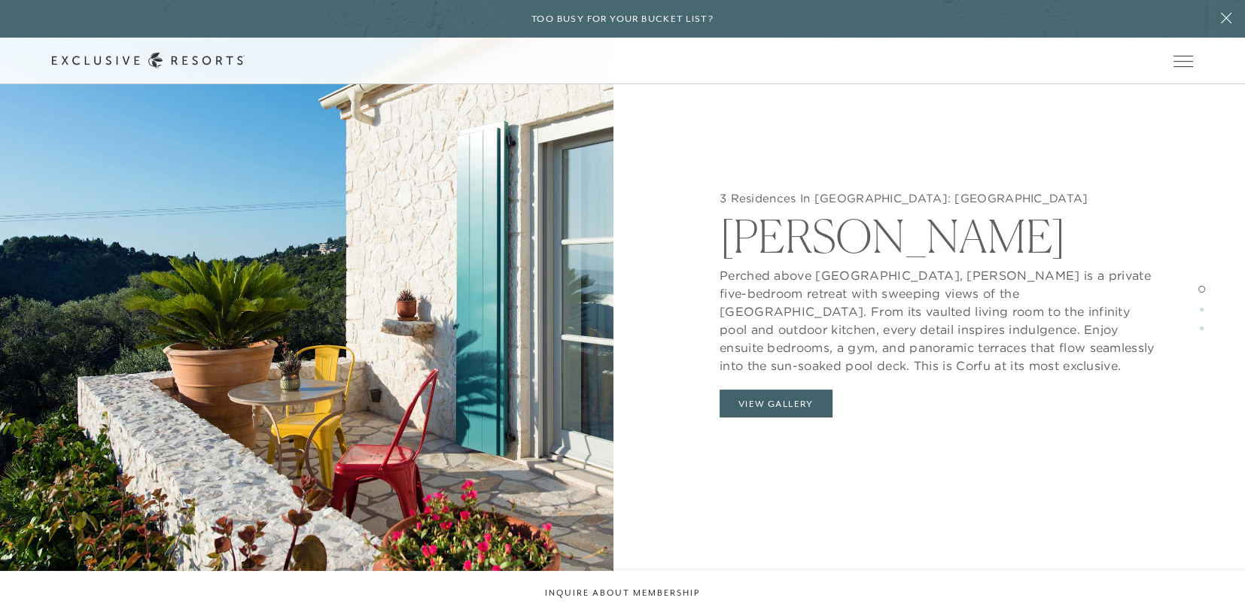
scroll to position [1580, 0]
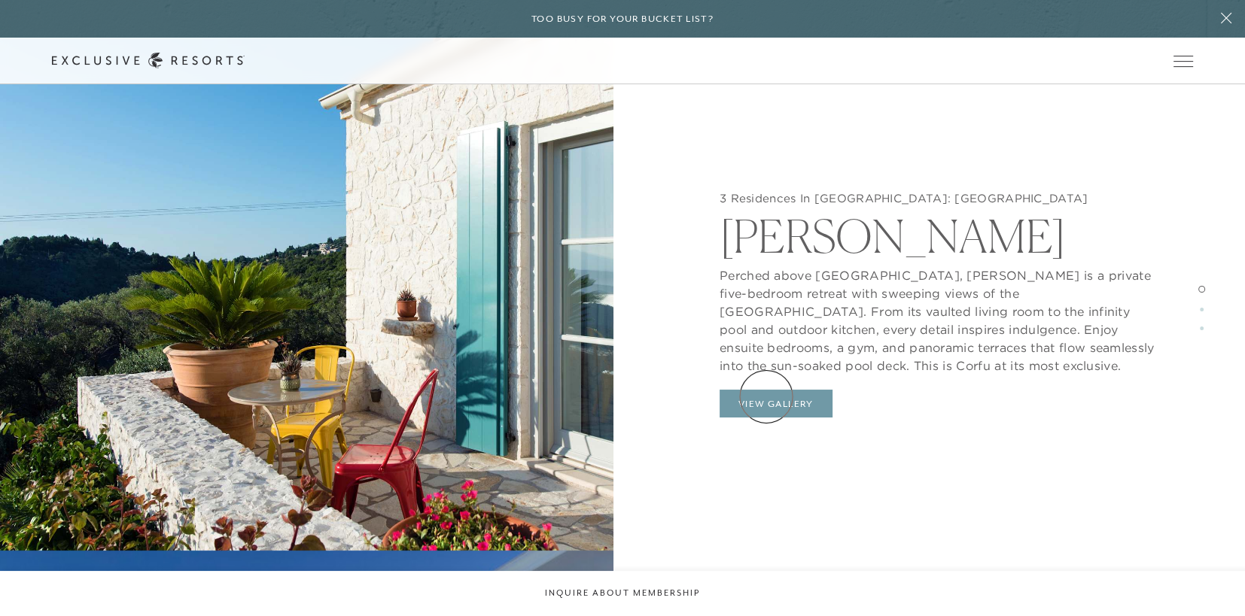
click at [766, 397] on button "View Gallery" at bounding box center [776, 404] width 113 height 29
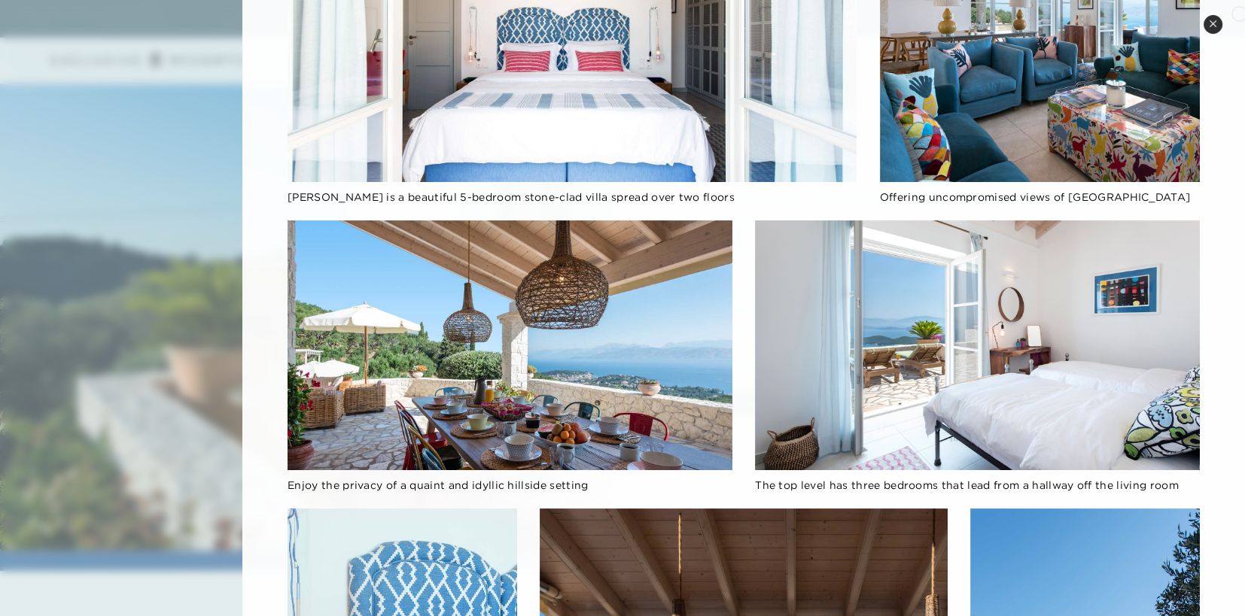
scroll to position [304, 0]
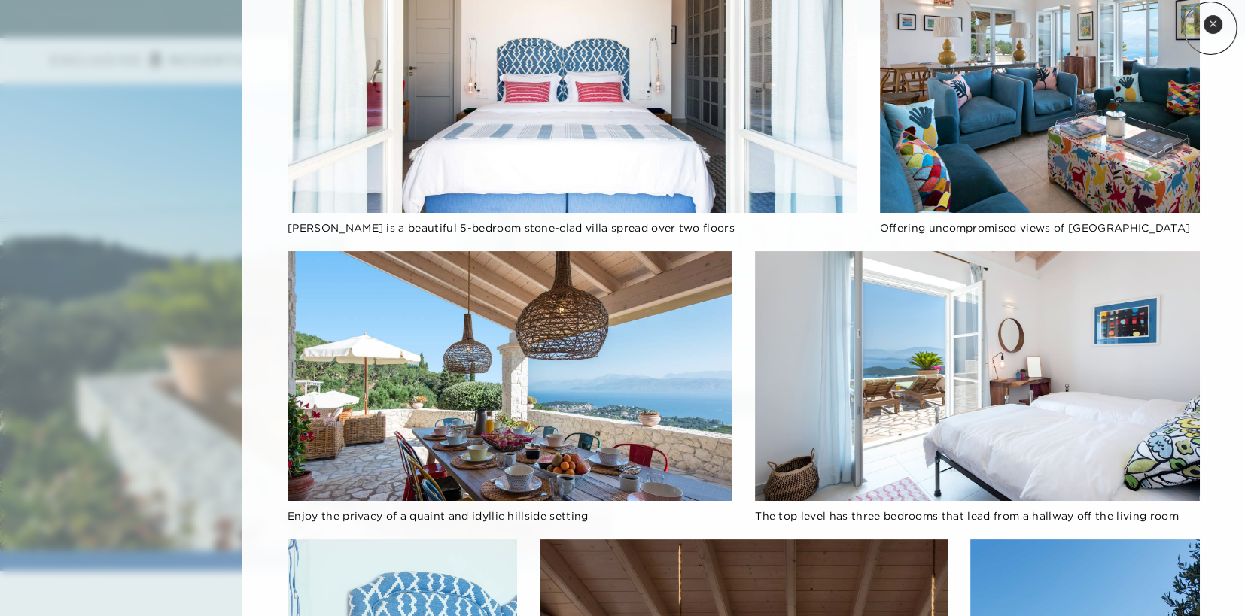
click at [1210, 28] on button "Close quickview" at bounding box center [1212, 24] width 19 height 19
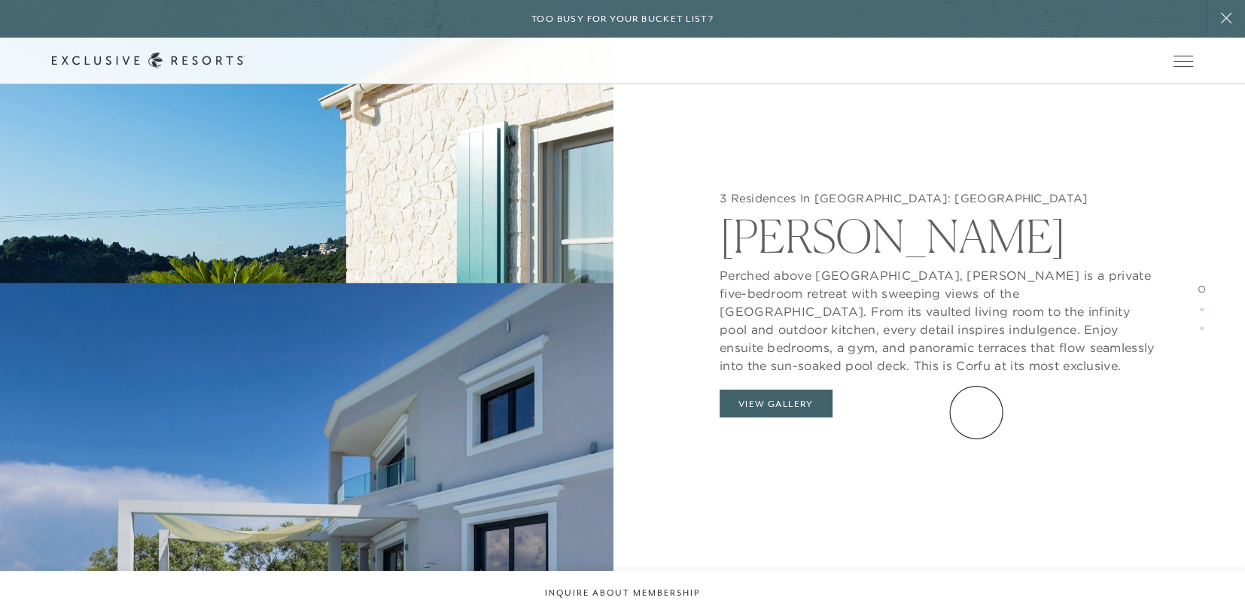
scroll to position [1295, 0]
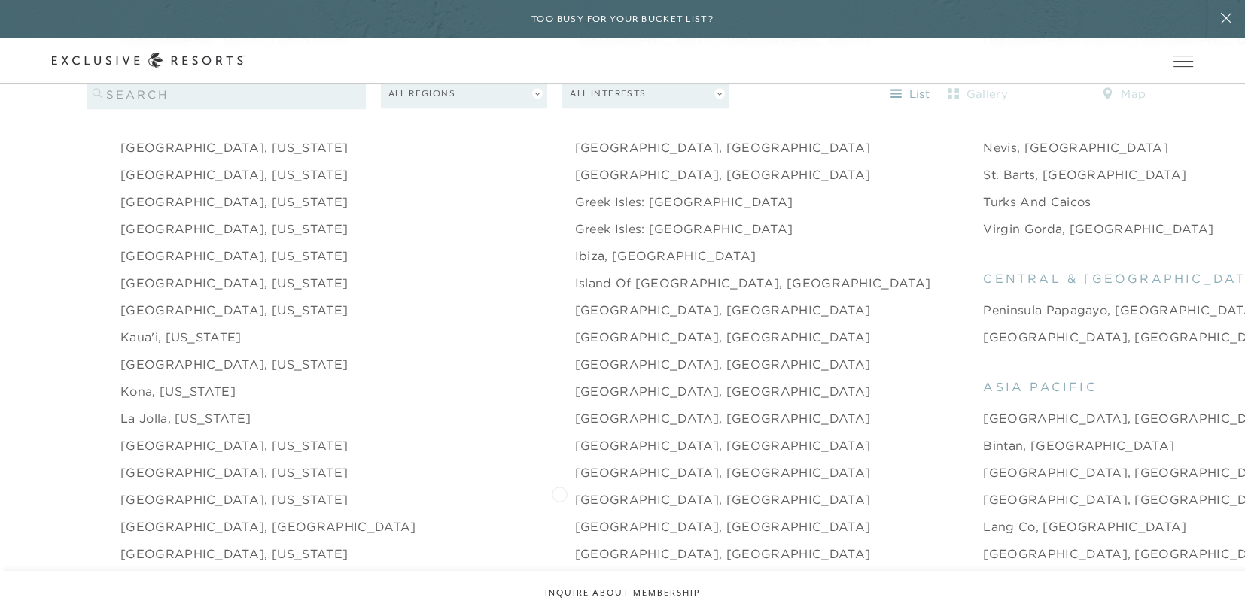
scroll to position [1806, 0]
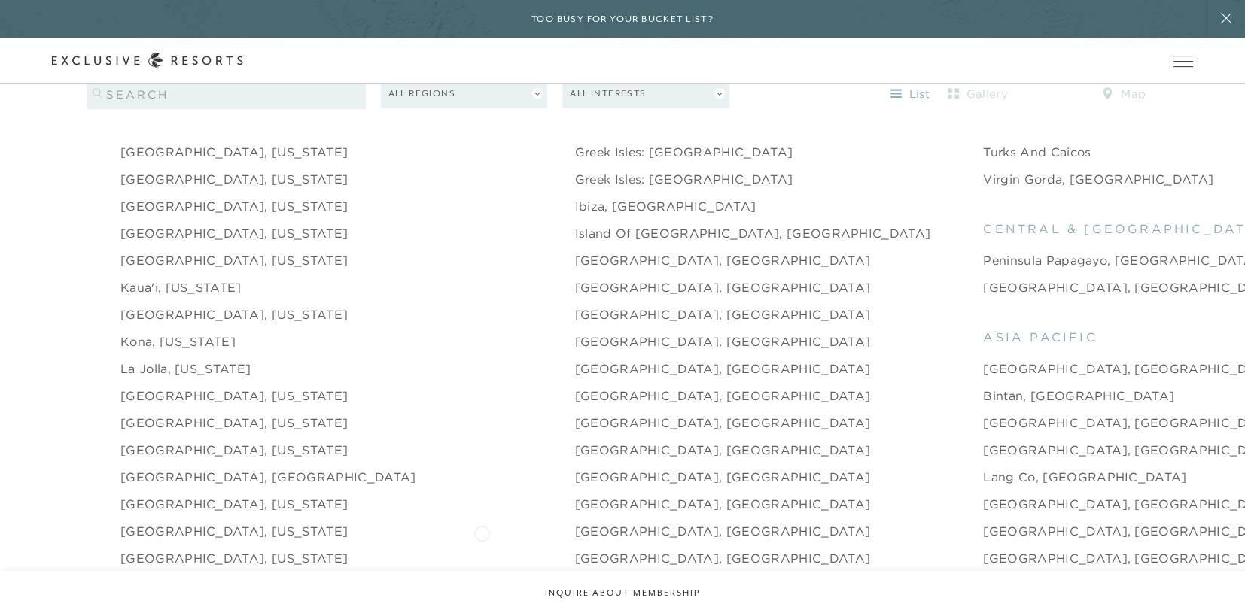
click at [575, 549] on link "[GEOGRAPHIC_DATA], [GEOGRAPHIC_DATA]" at bounding box center [723, 558] width 296 height 18
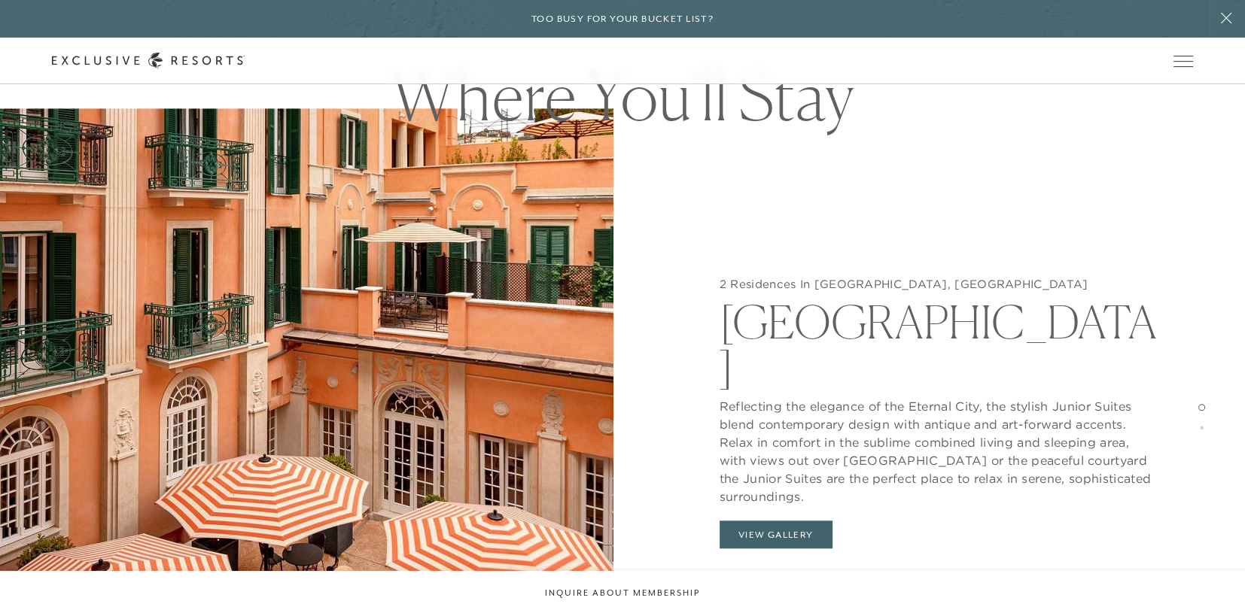
scroll to position [1429, 0]
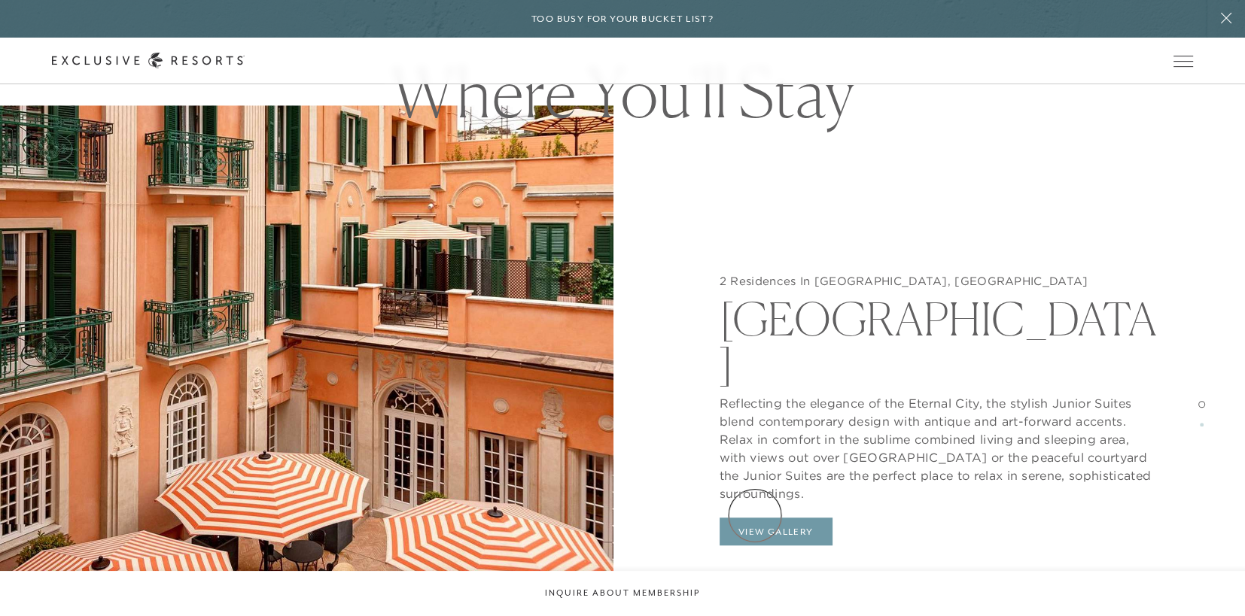
click at [755, 518] on button "View Gallery" at bounding box center [776, 532] width 113 height 29
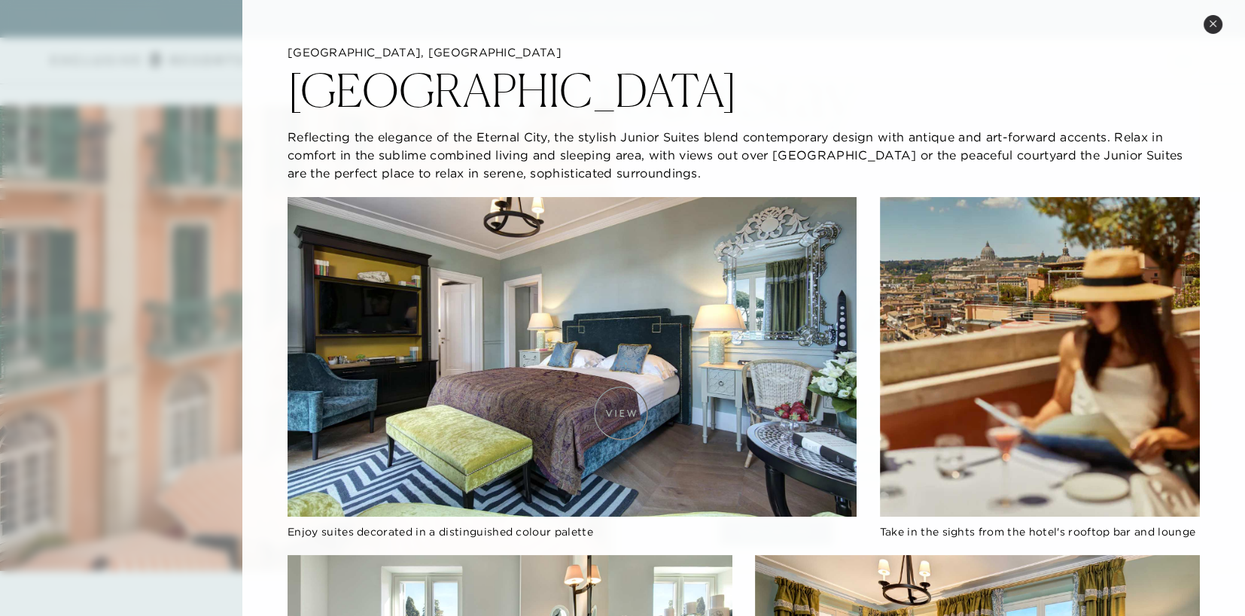
click at [621, 413] on img at bounding box center [572, 357] width 569 height 320
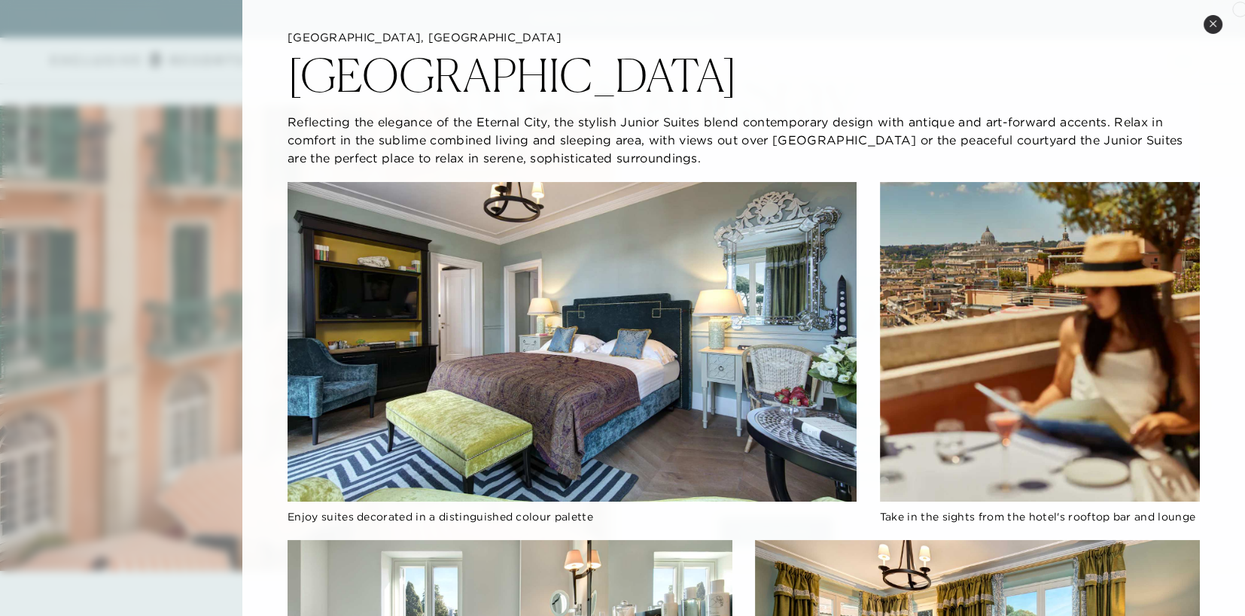
scroll to position [0, 0]
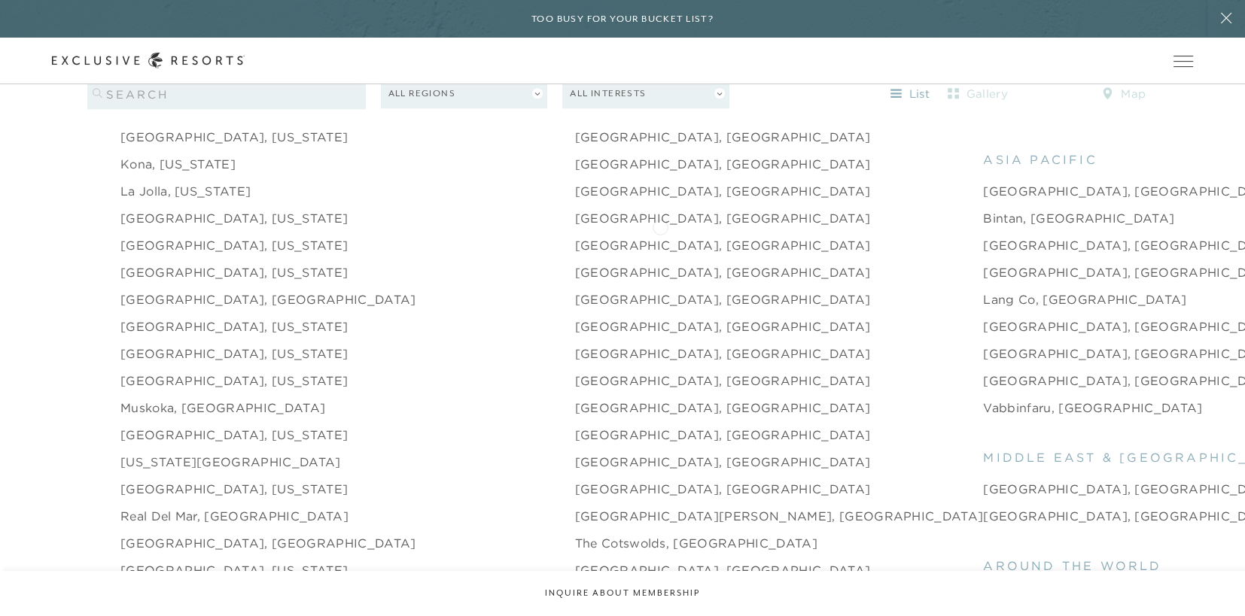
scroll to position [2033, 0]
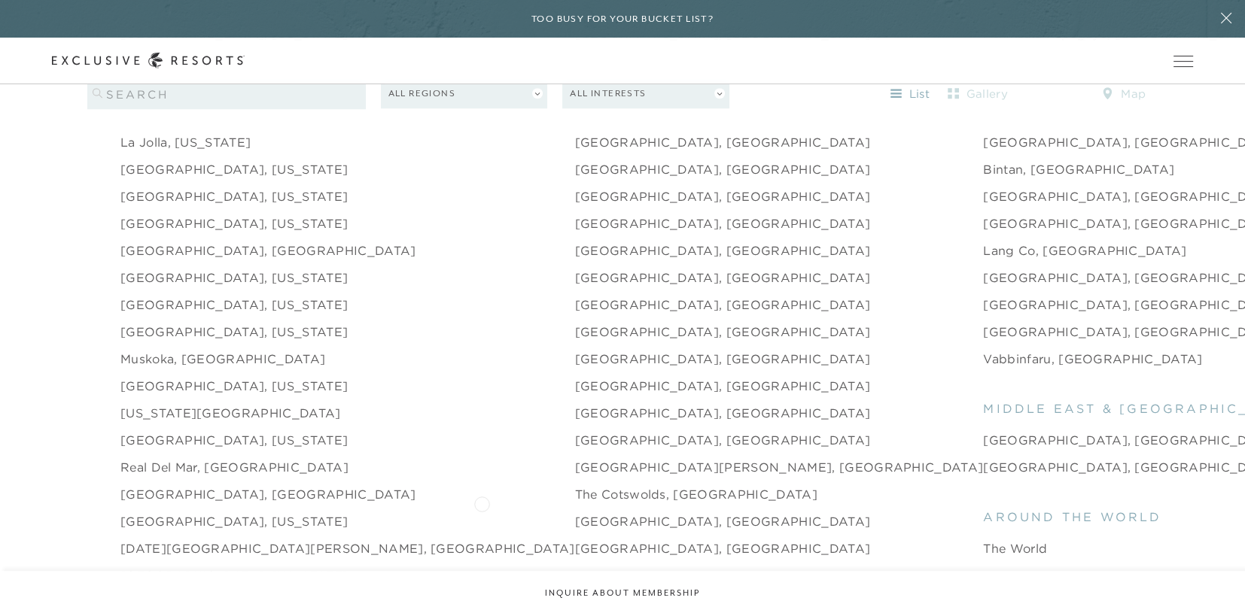
click at [575, 513] on link "[GEOGRAPHIC_DATA], [GEOGRAPHIC_DATA]" at bounding box center [723, 522] width 296 height 18
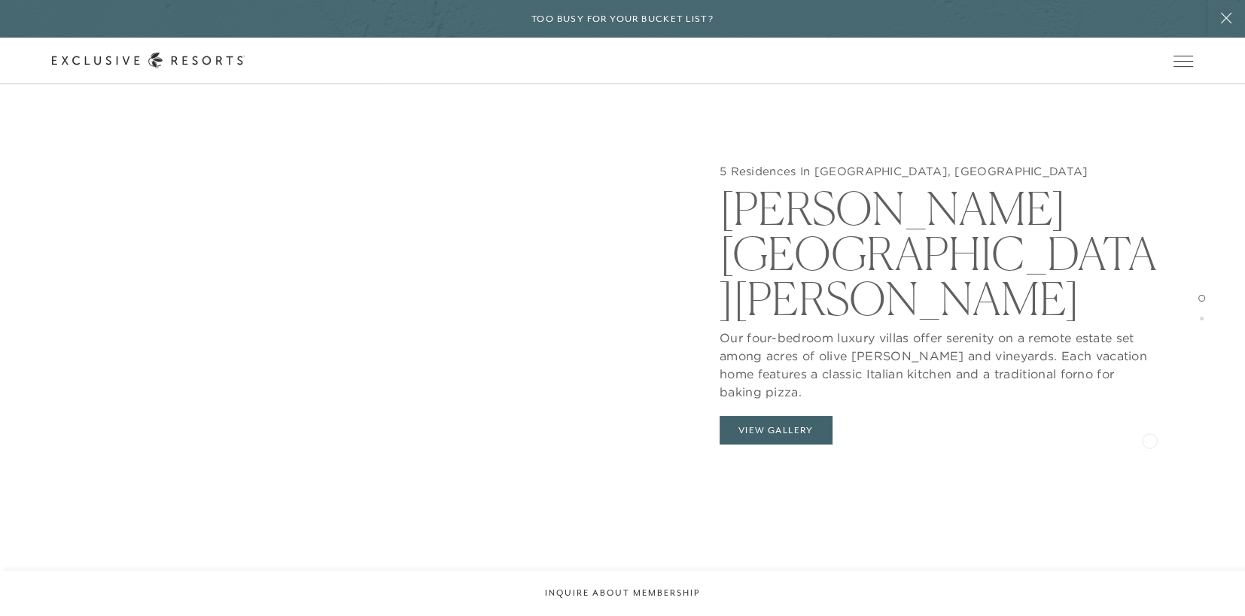
scroll to position [1580, 0]
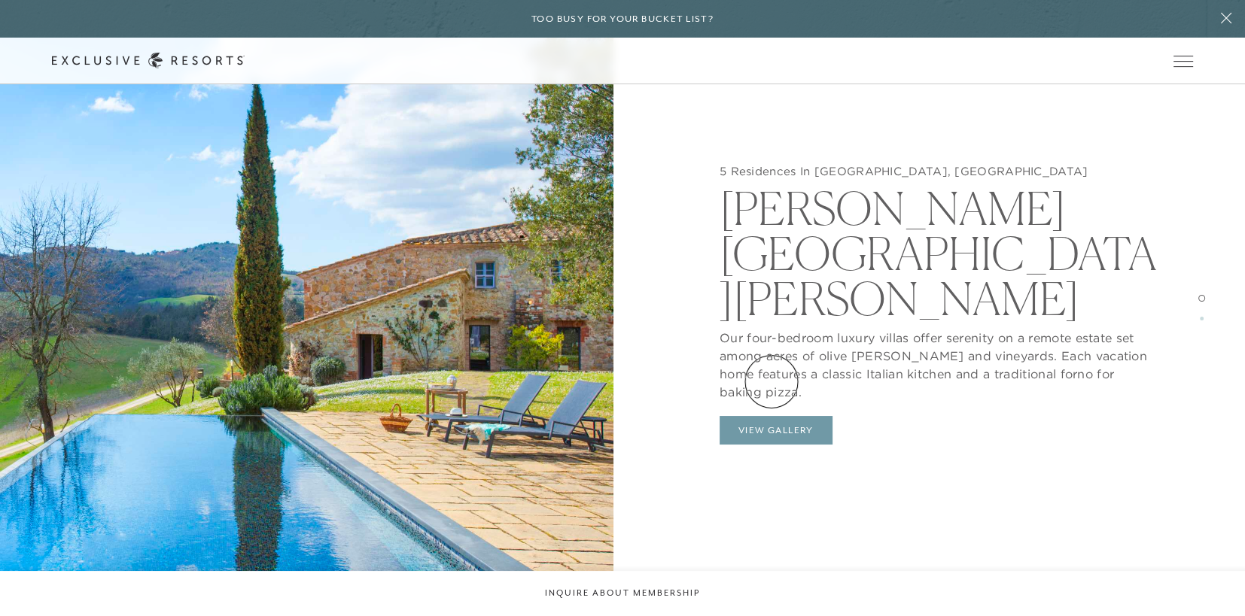
click at [771, 416] on button "View Gallery" at bounding box center [776, 430] width 113 height 29
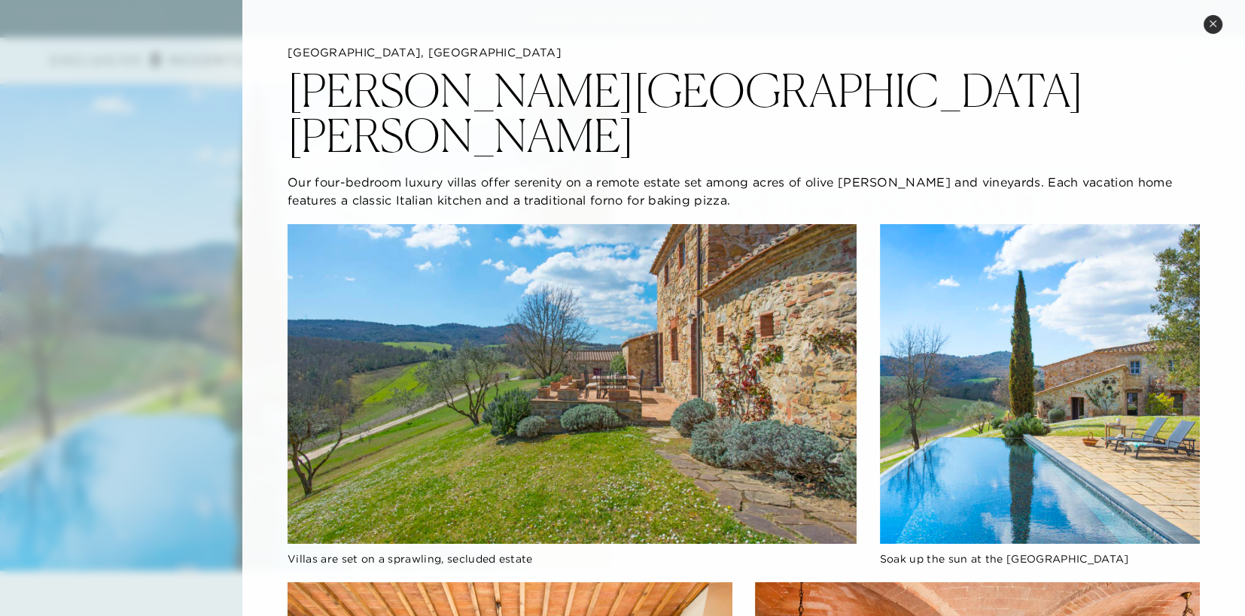
scroll to position [978, 0]
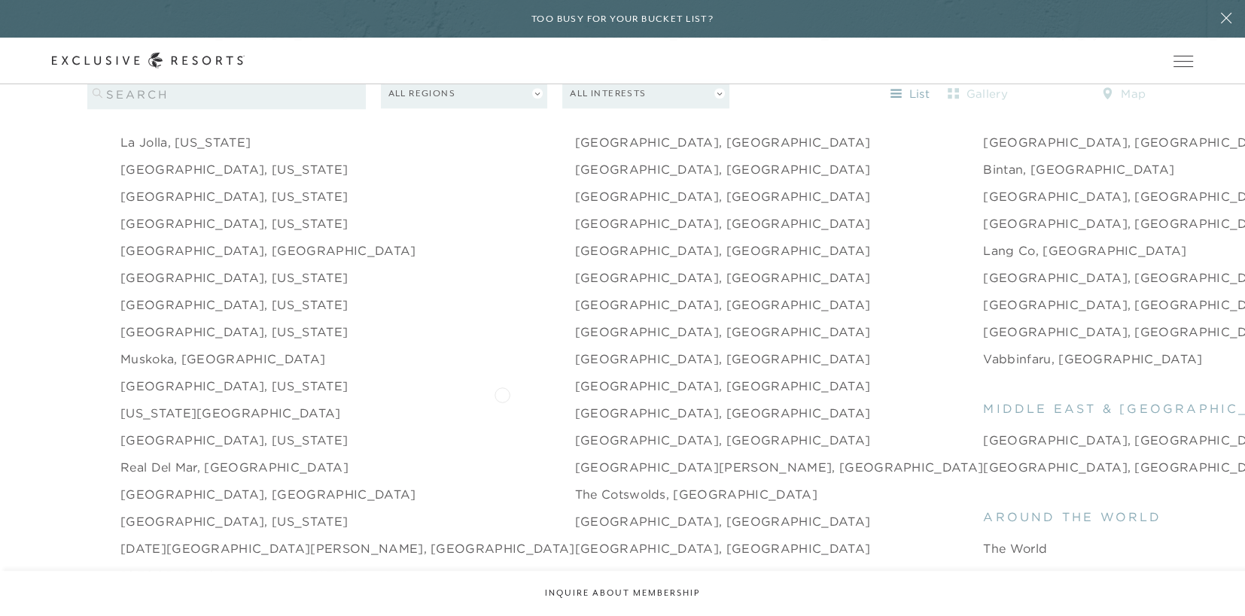
click at [575, 404] on link "[GEOGRAPHIC_DATA], [GEOGRAPHIC_DATA]" at bounding box center [723, 413] width 296 height 18
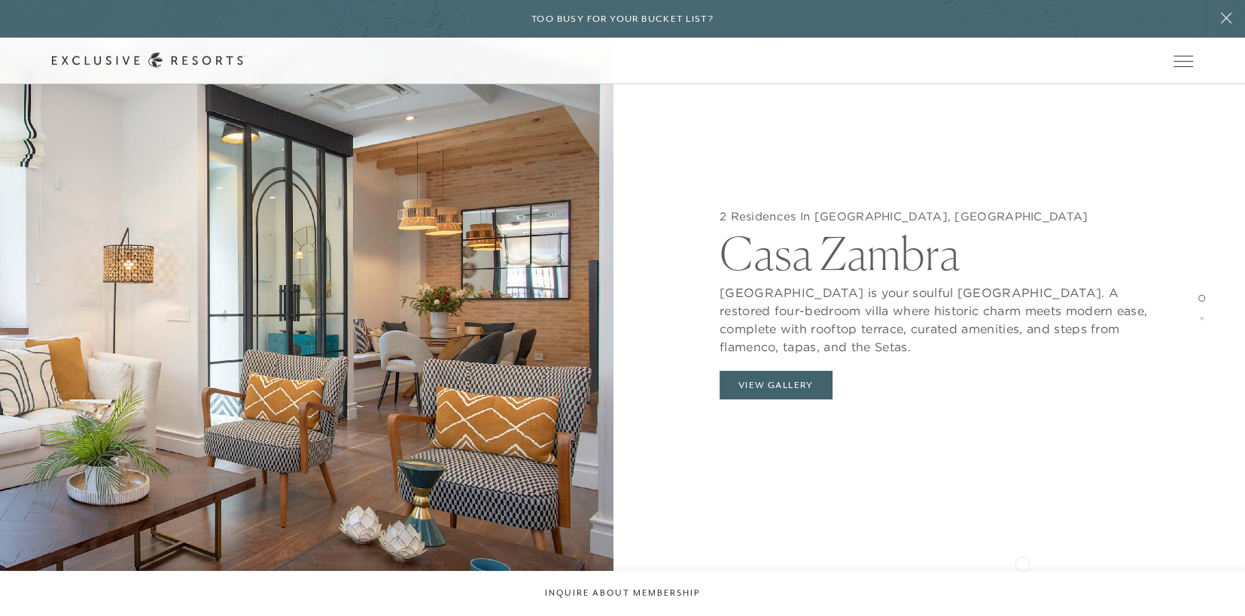
scroll to position [1656, 0]
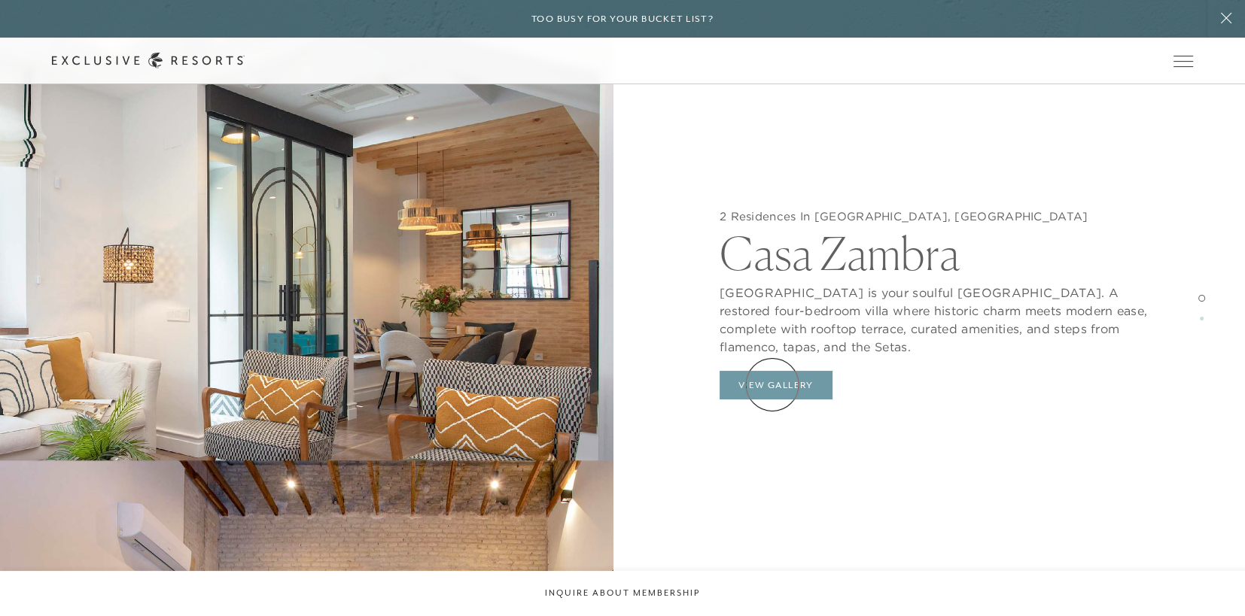
click at [772, 385] on button "View Gallery" at bounding box center [776, 385] width 113 height 29
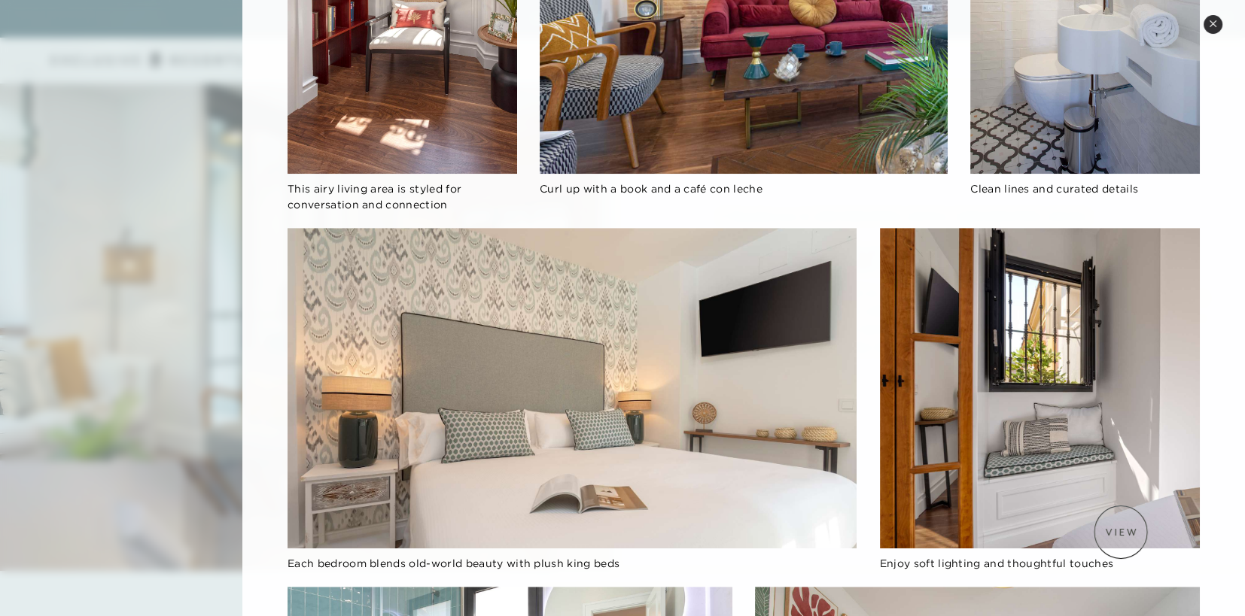
scroll to position [833, 0]
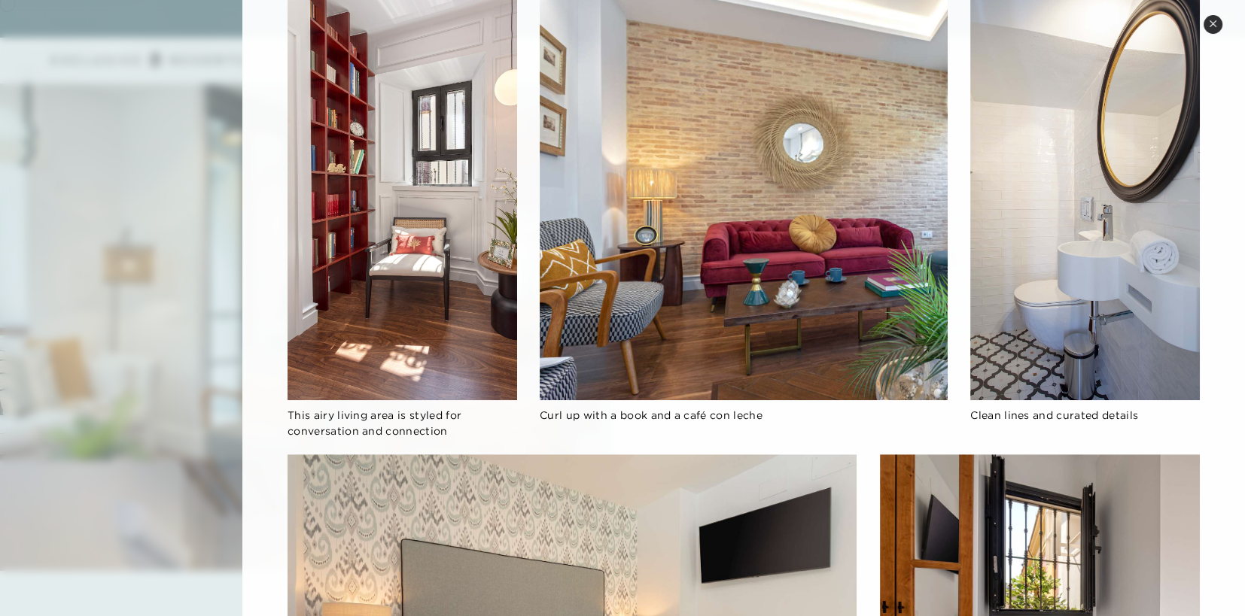
scroll to position [2033, 0]
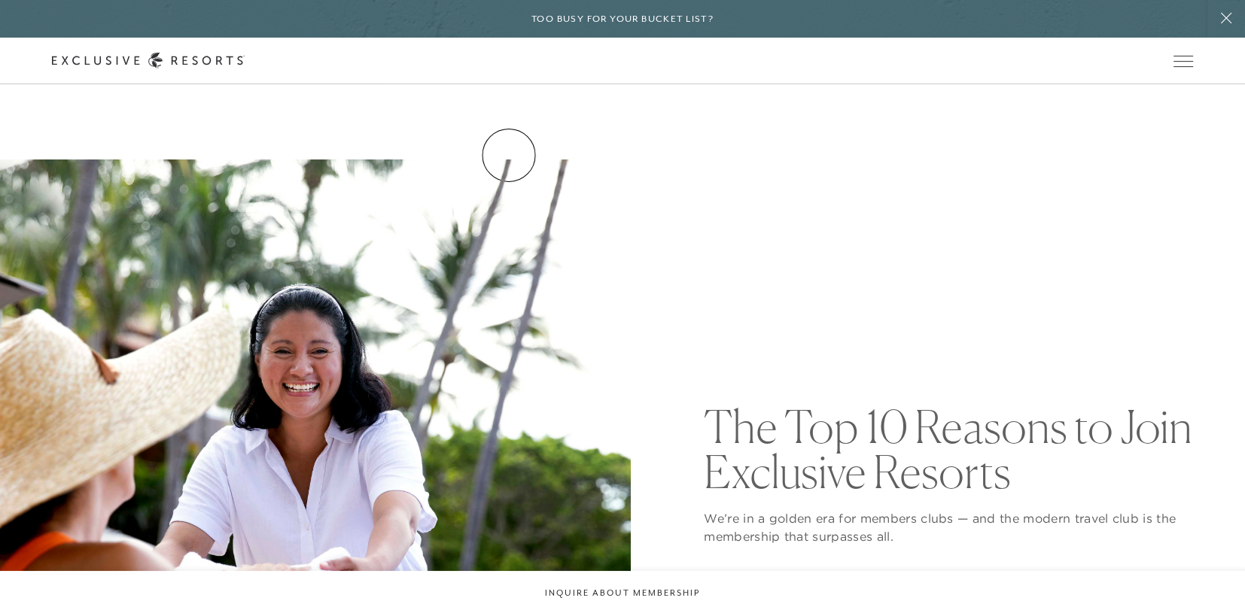
click at [0, 0] on link "Residence Collection" at bounding box center [0, 0] width 0 height 0
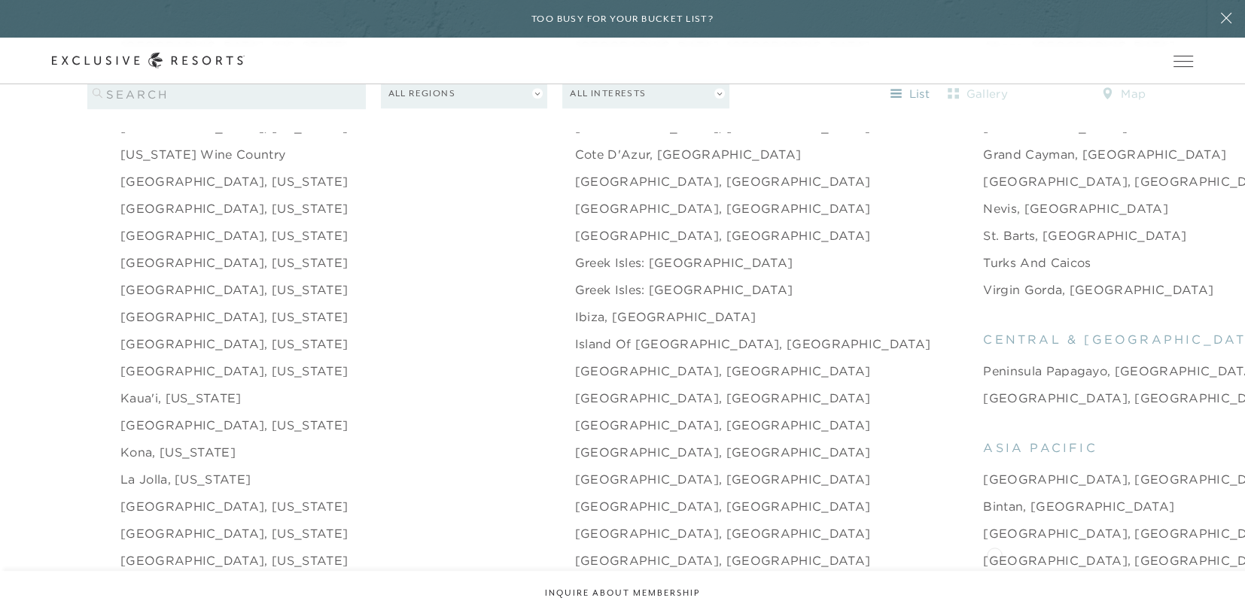
scroll to position [1730, 0]
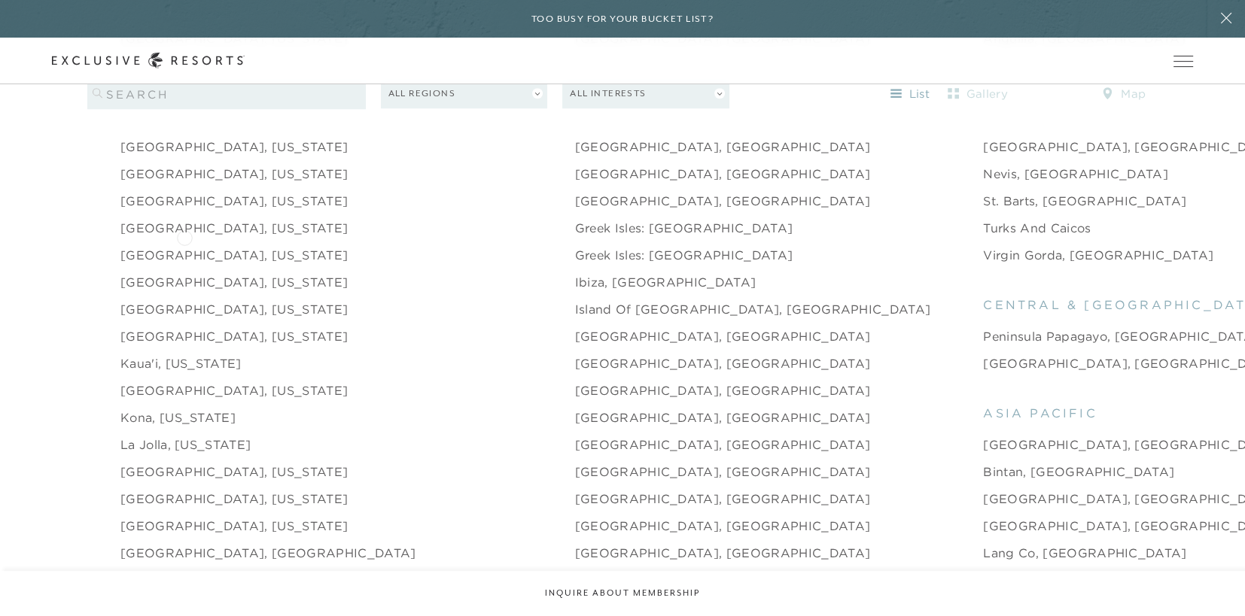
click at [184, 246] on link "[GEOGRAPHIC_DATA], [US_STATE]" at bounding box center [233, 255] width 227 height 18
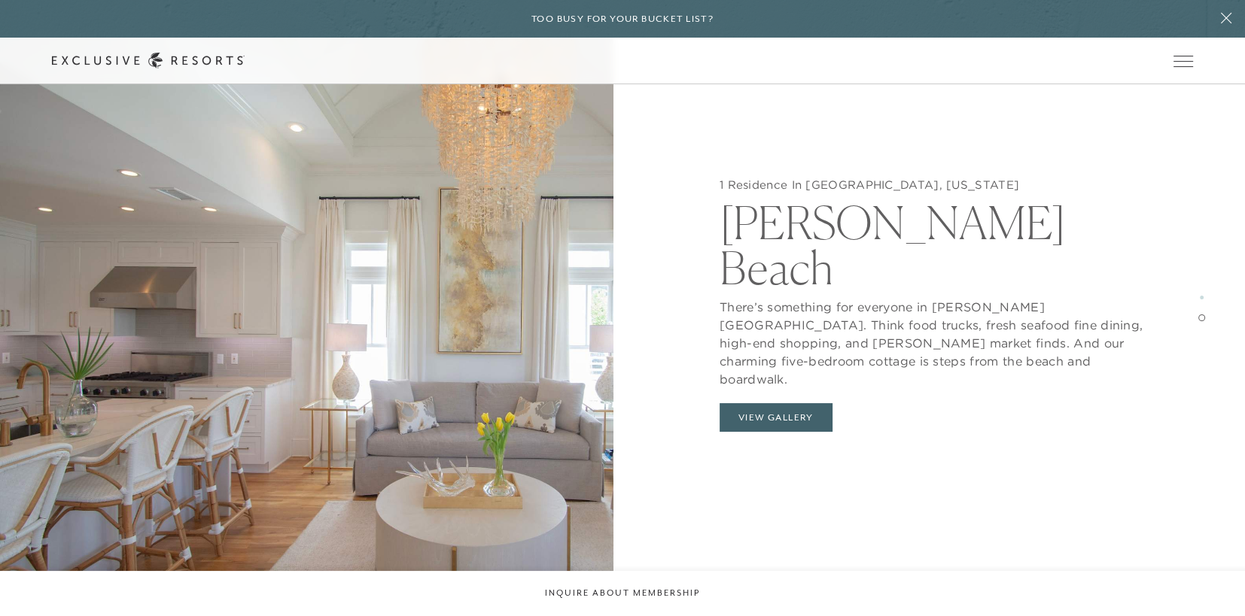
scroll to position [2408, 0]
click at [763, 403] on button "View Gallery" at bounding box center [776, 417] width 113 height 29
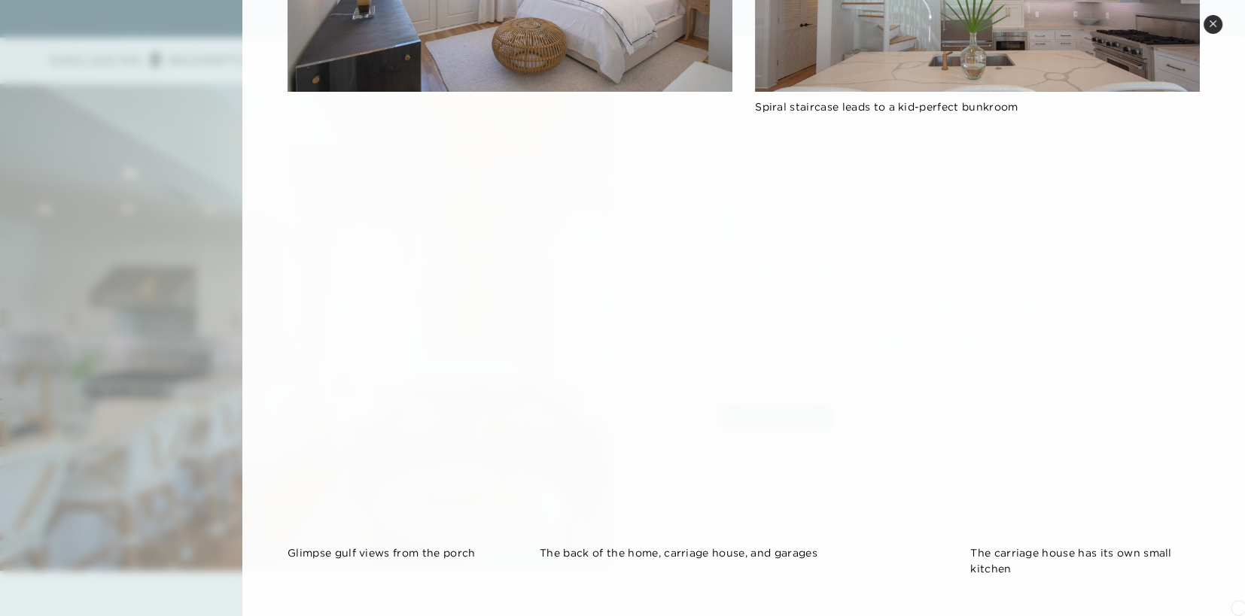
scroll to position [714, 0]
